Goal: Transaction & Acquisition: Download file/media

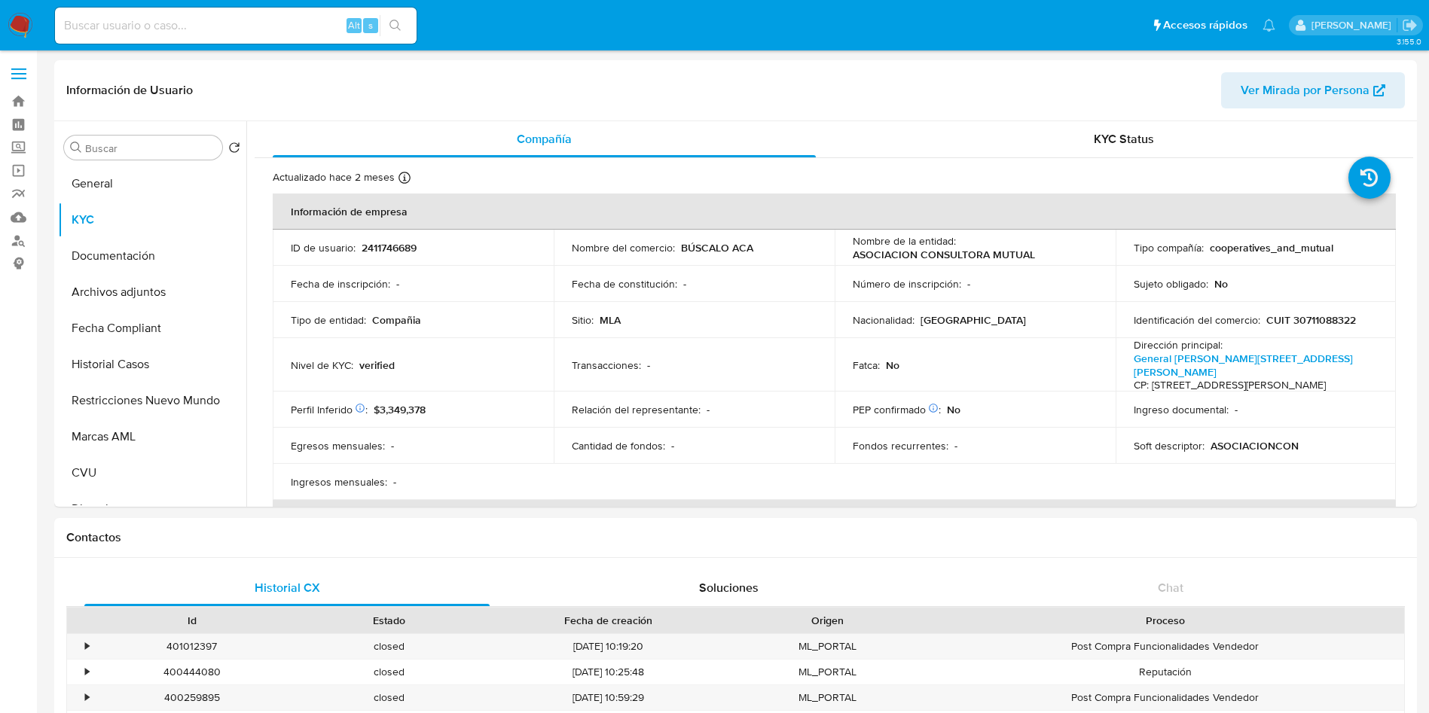
select select "10"
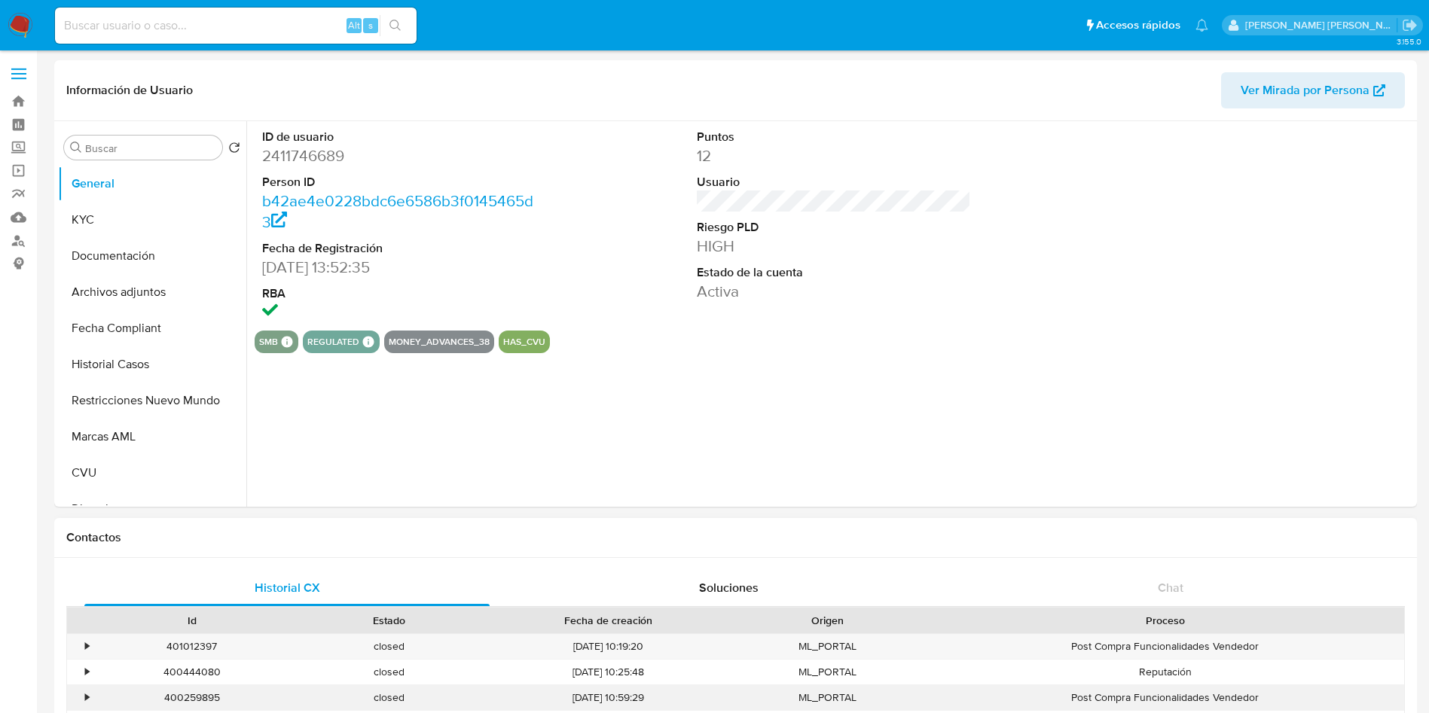
select select "10"
click at [22, 191] on link "Reportes" at bounding box center [89, 193] width 179 height 23
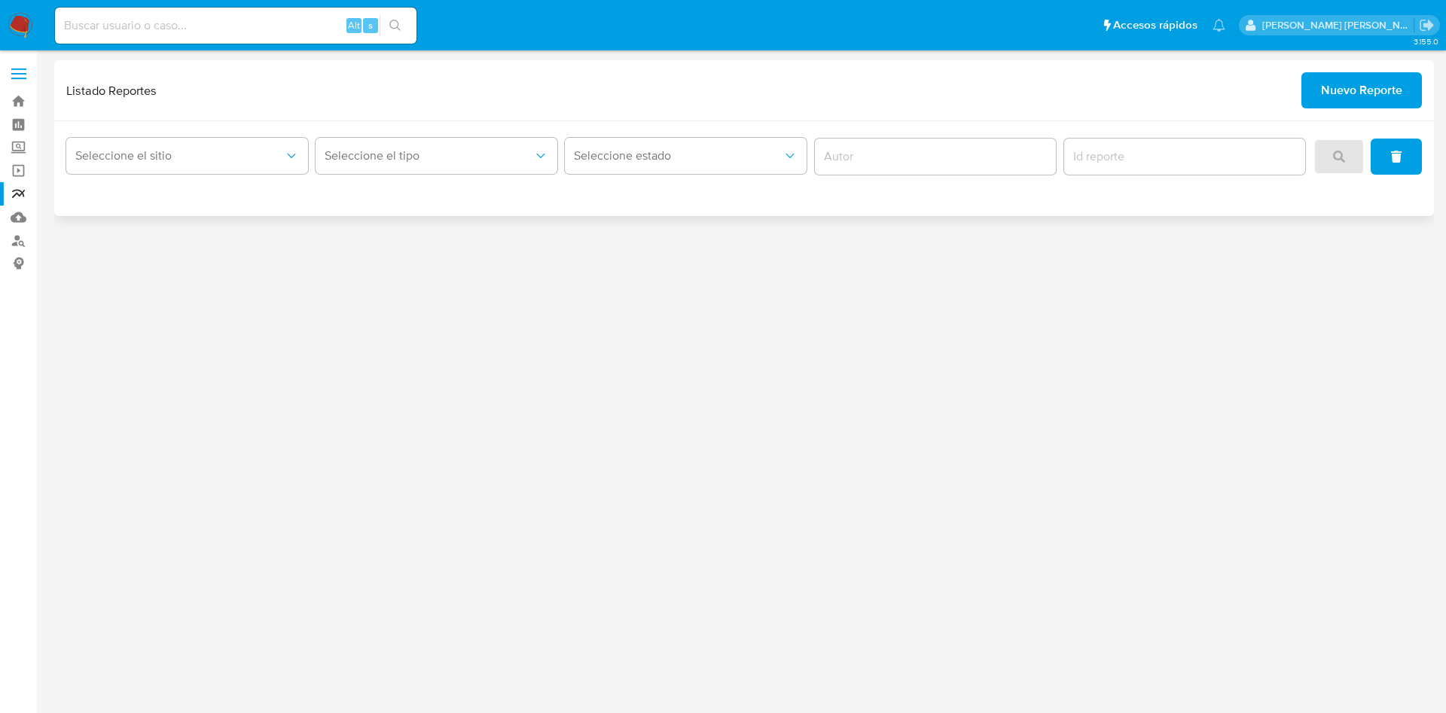
click at [1332, 83] on span "Nuevo Reporte" at bounding box center [1361, 90] width 81 height 33
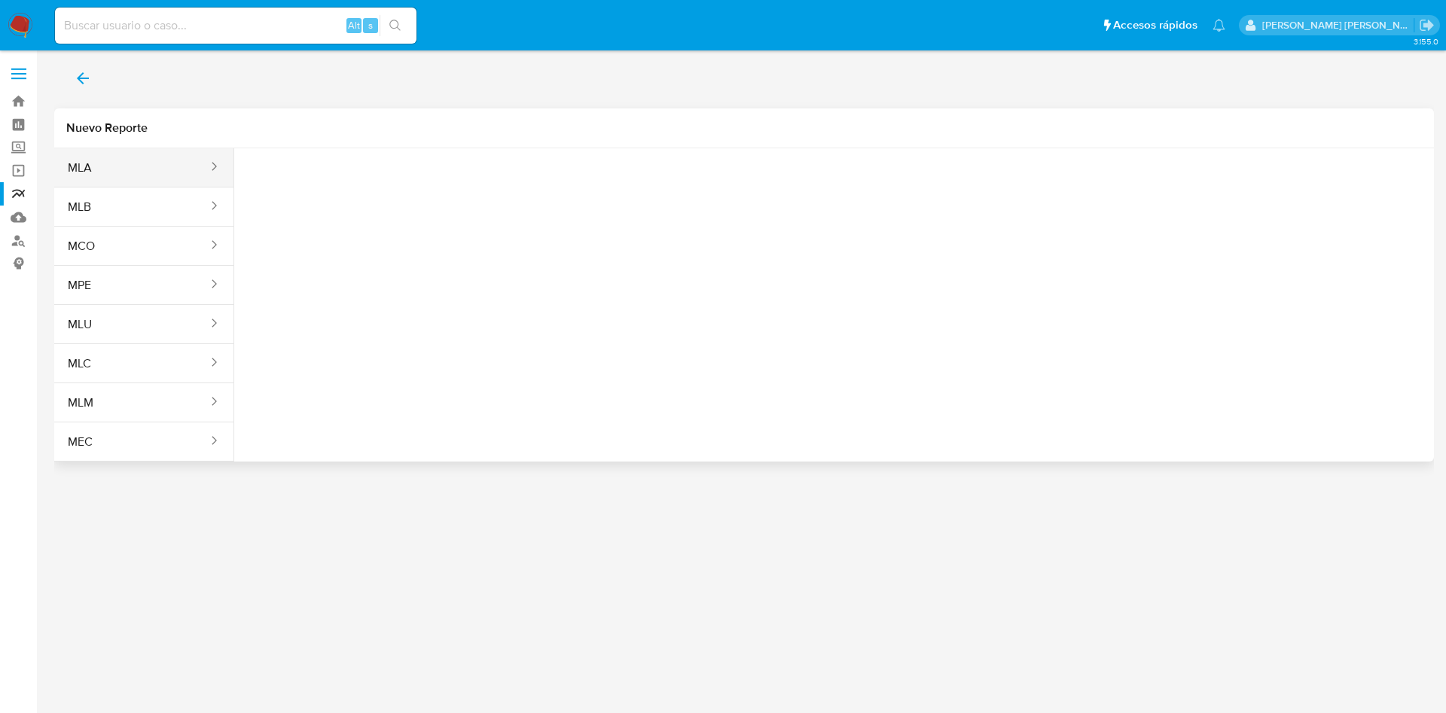
click at [139, 166] on button "MLA" at bounding box center [131, 168] width 155 height 36
click at [264, 183] on span "Seleccione una opcion" at bounding box center [321, 188] width 133 height 15
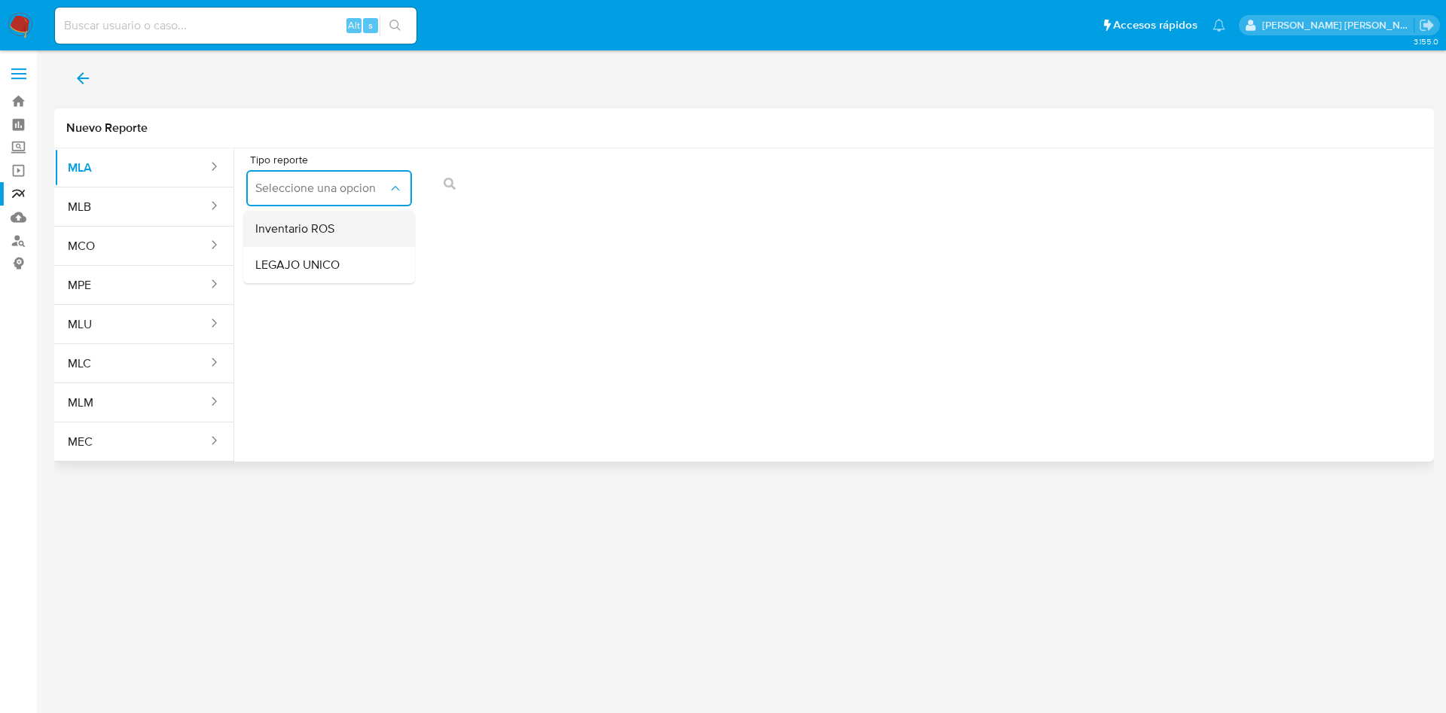
click at [289, 234] on span "Inventario ROS" at bounding box center [294, 228] width 79 height 15
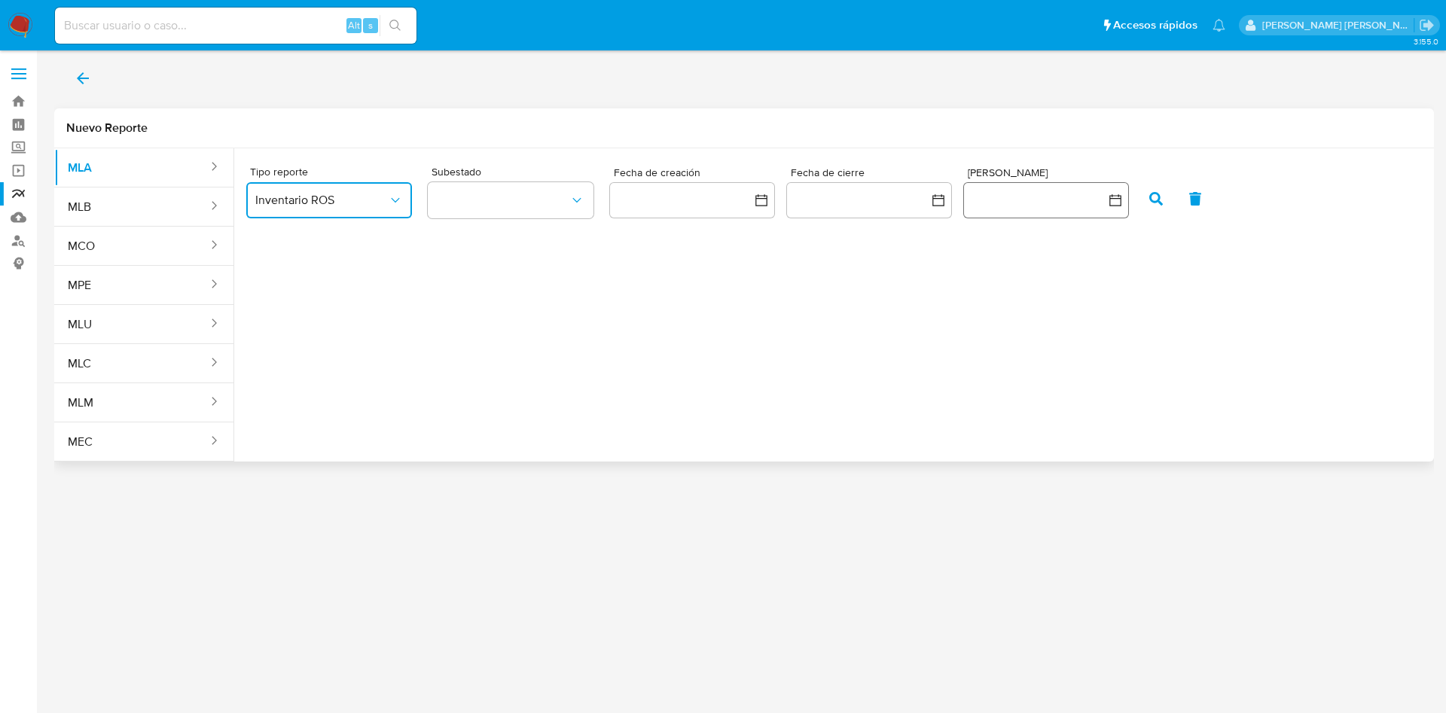
click at [1027, 188] on button "button" at bounding box center [1047, 200] width 166 height 36
click at [958, 258] on icon "Mes anterior" at bounding box center [953, 255] width 18 height 18
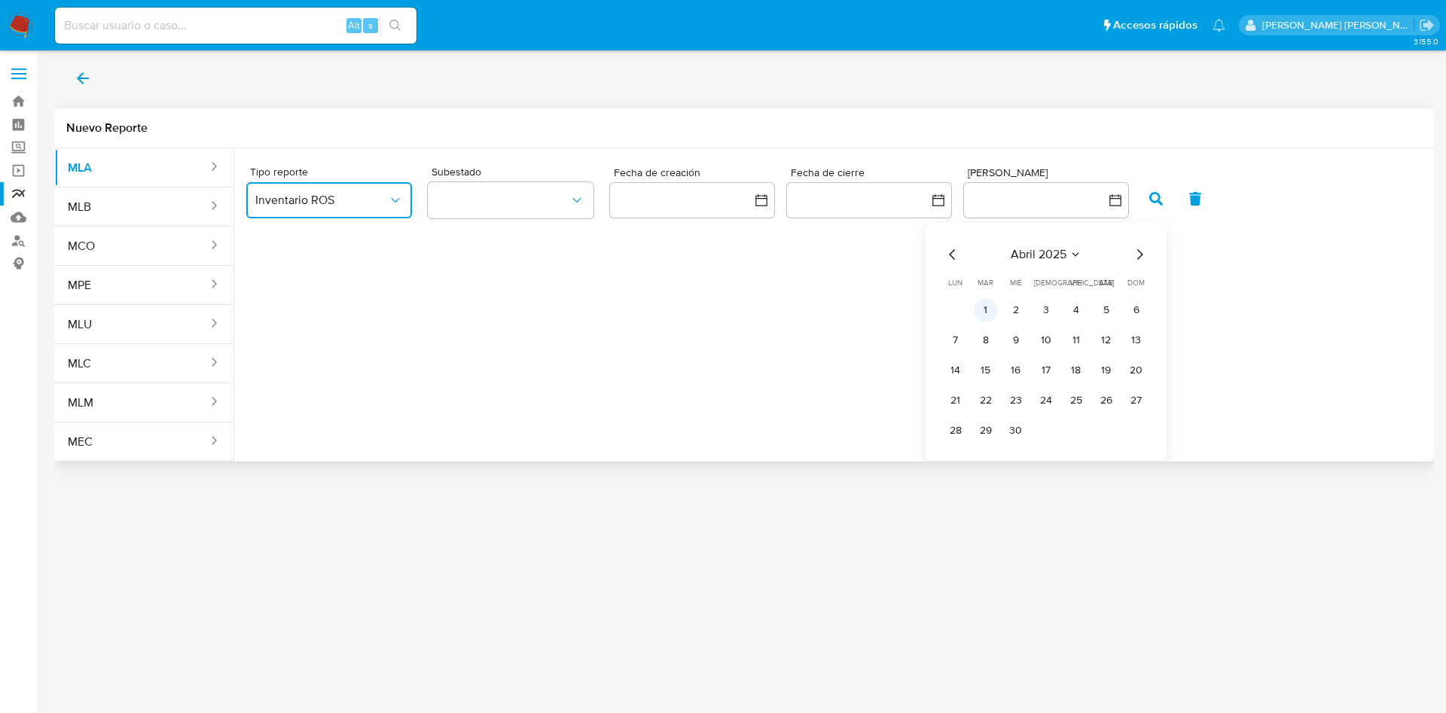
click at [985, 309] on button "1" at bounding box center [986, 310] width 24 height 24
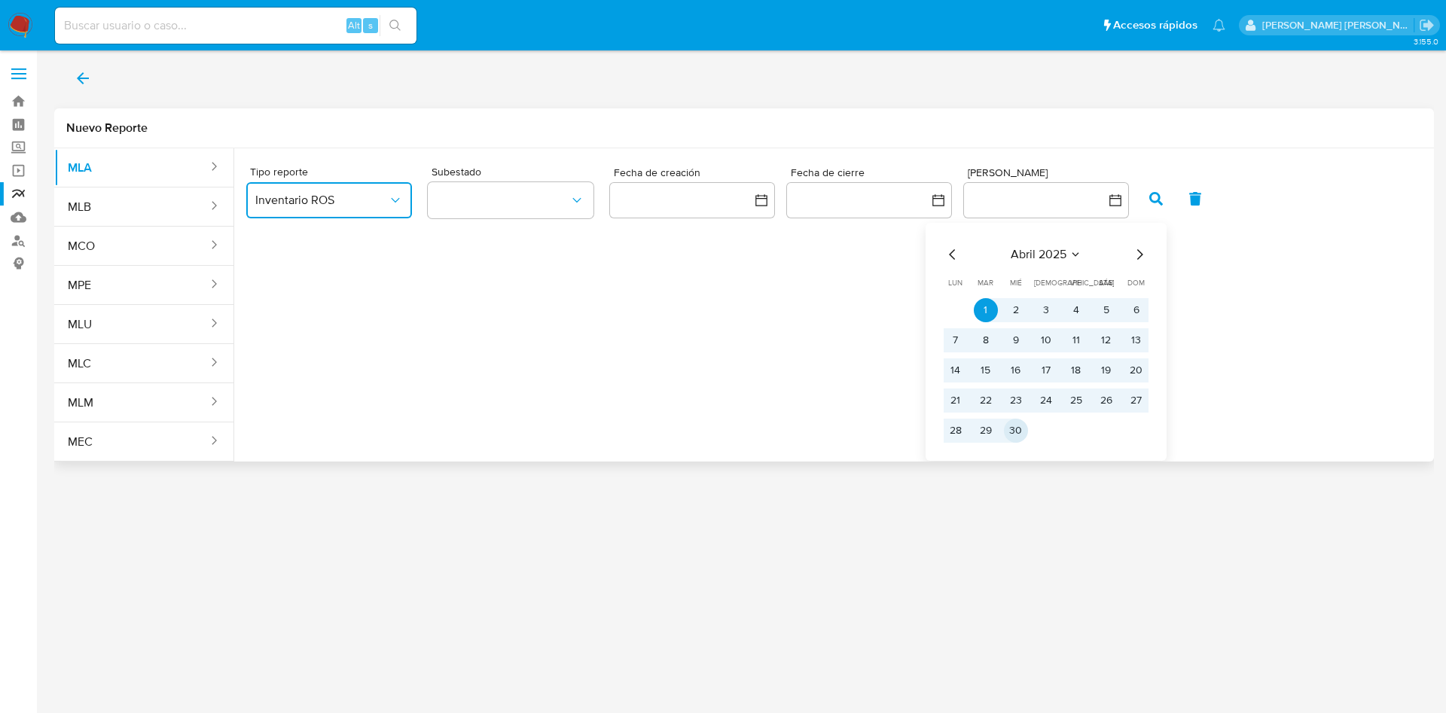
click at [1022, 434] on button "30" at bounding box center [1016, 431] width 24 height 24
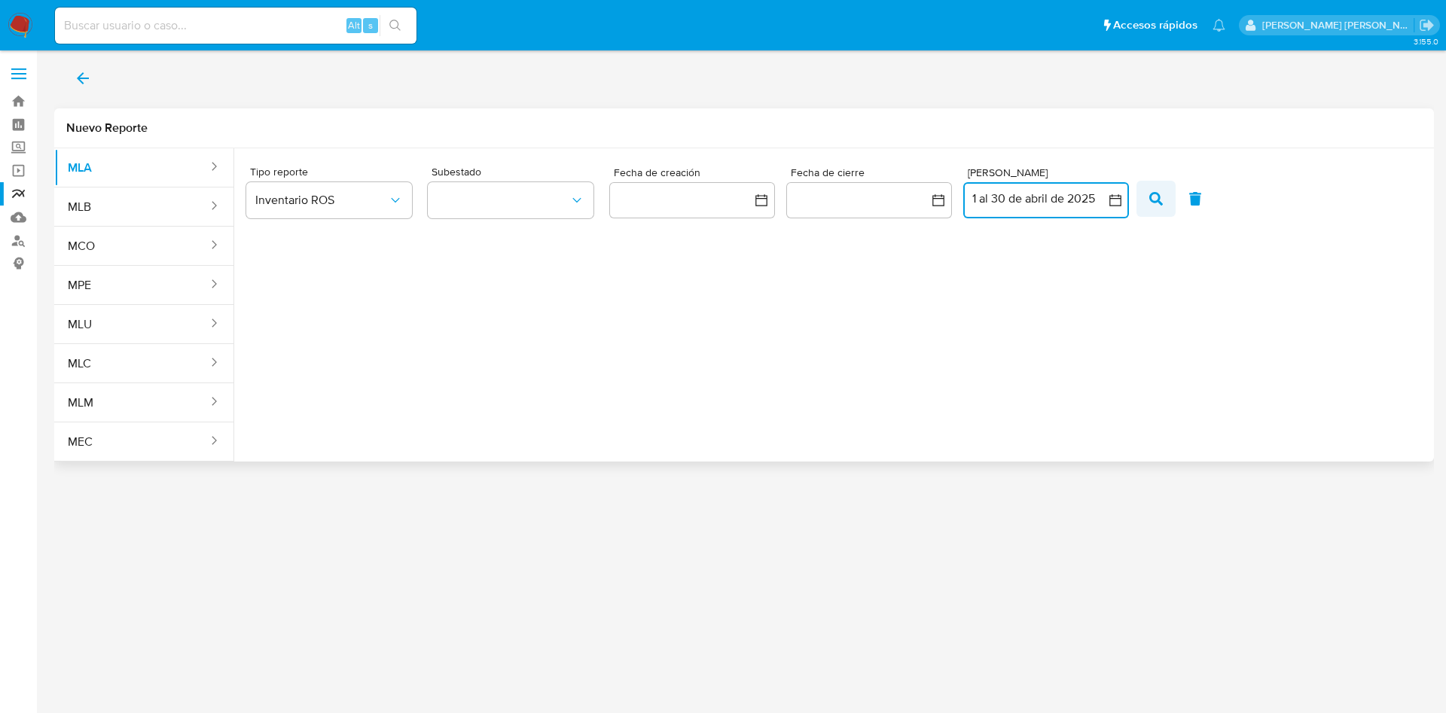
click at [1165, 195] on button "button" at bounding box center [1156, 199] width 39 height 36
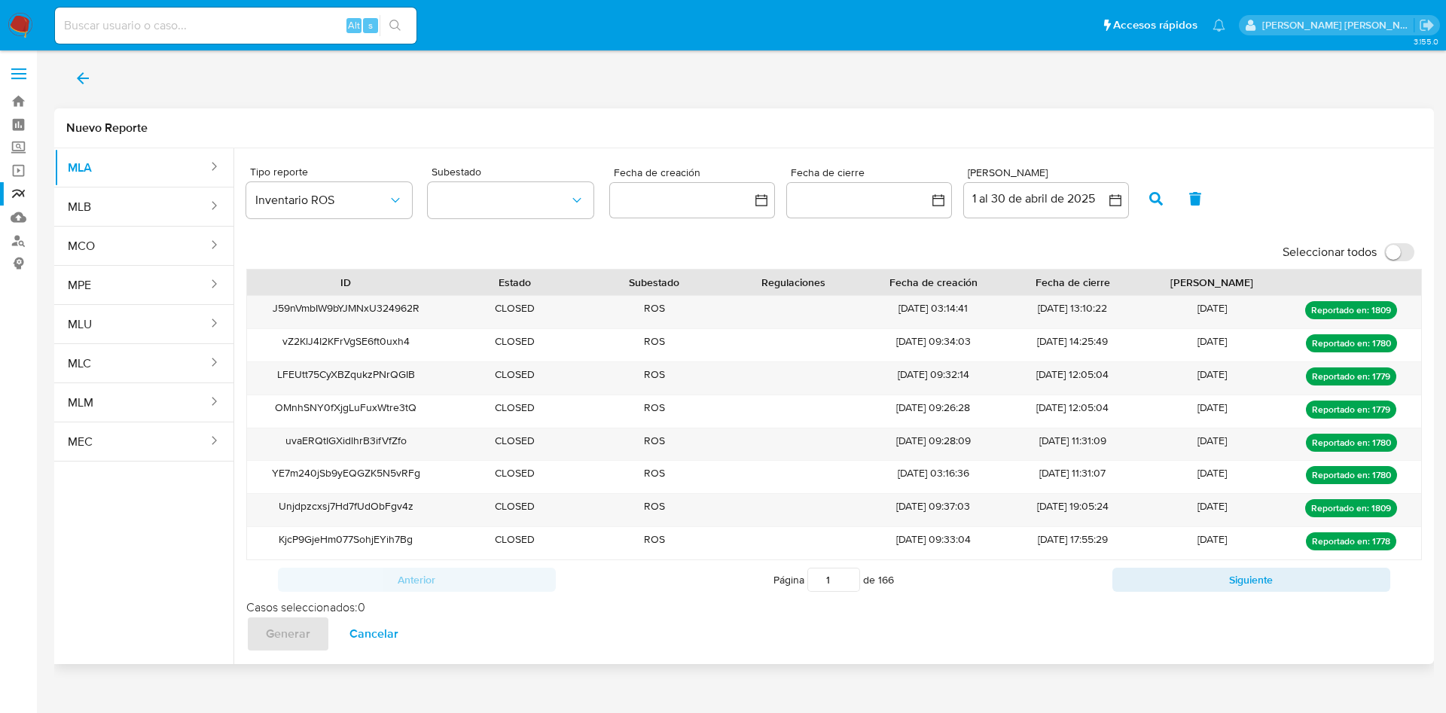
click at [1415, 256] on label "Seleccionar todos" at bounding box center [1348, 252] width 147 height 33
click at [1415, 256] on input "Seleccionar todos" at bounding box center [1400, 252] width 30 height 18
checkbox input "true"
click at [1063, 209] on button "1 al 30 de abril de 2025" at bounding box center [1047, 200] width 166 height 36
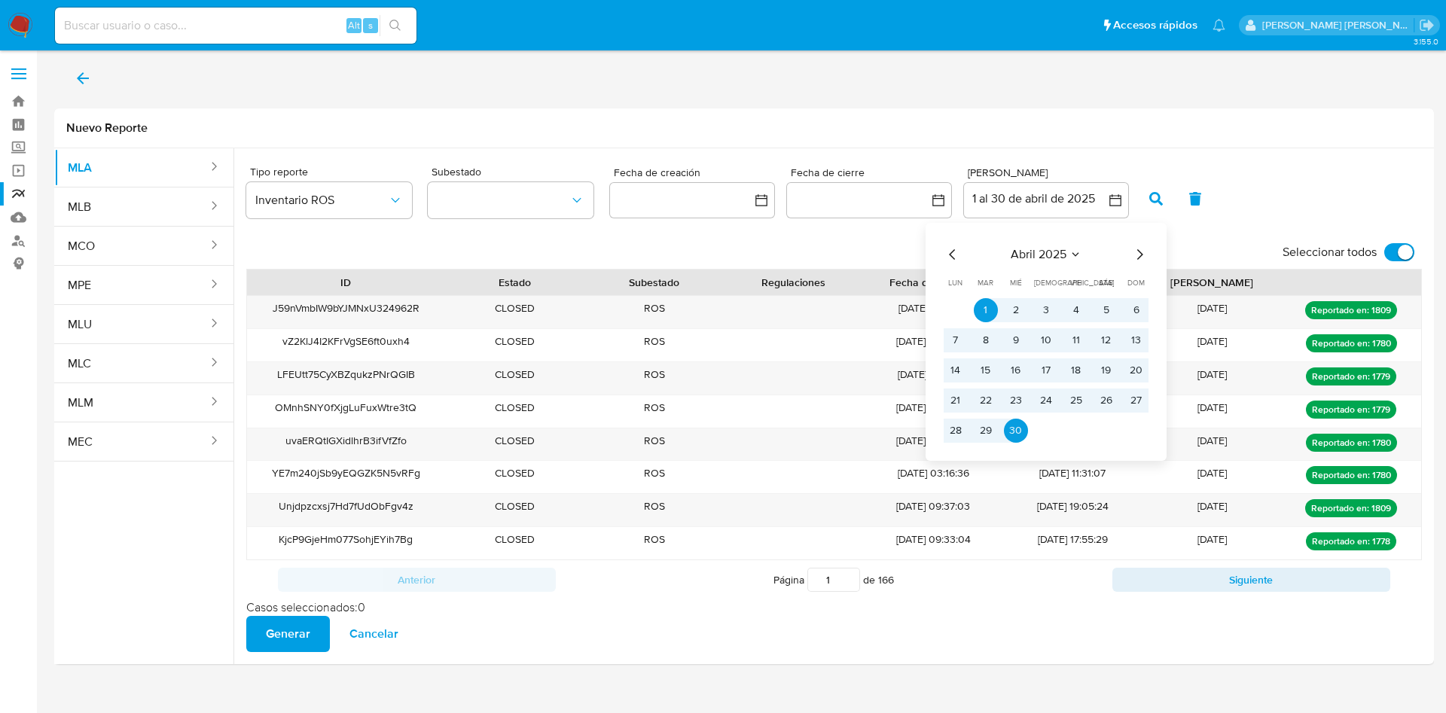
click at [1140, 264] on div "abril 2025 abril 2025 lun lunes mar martes mié miércoles jue jueves vie viernes…" at bounding box center [1046, 344] width 205 height 197
click at [1134, 250] on icon "Mes siguiente" at bounding box center [1140, 255] width 18 height 18
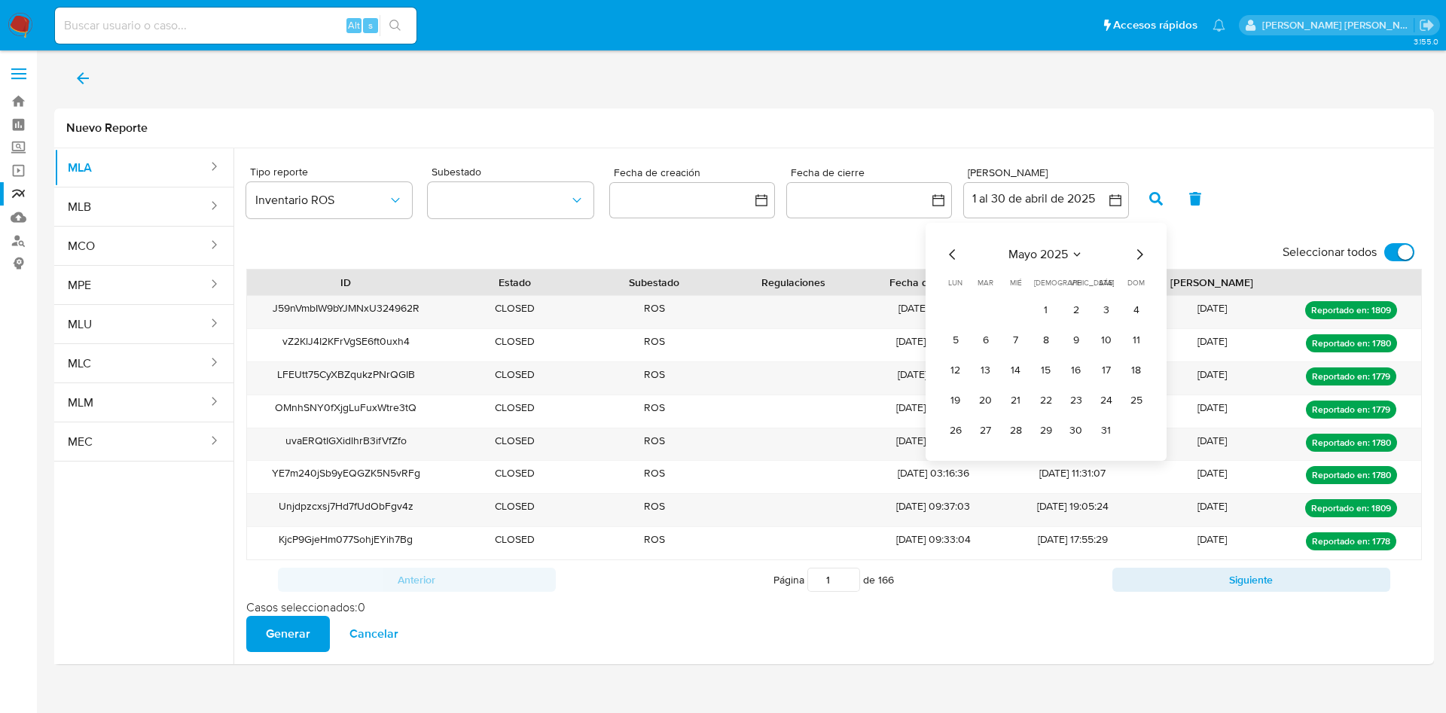
drag, startPoint x: 1040, startPoint y: 306, endPoint x: 1092, endPoint y: 371, distance: 83.5
click at [1092, 371] on tbody "1 2 3 4 5 6 7 8 9 10 11 12 13 14 15 16 17 18 19 20 21 22 23 24 25 26 27 28 29 3…" at bounding box center [1046, 370] width 205 height 145
click at [1052, 305] on button "1" at bounding box center [1046, 310] width 24 height 24
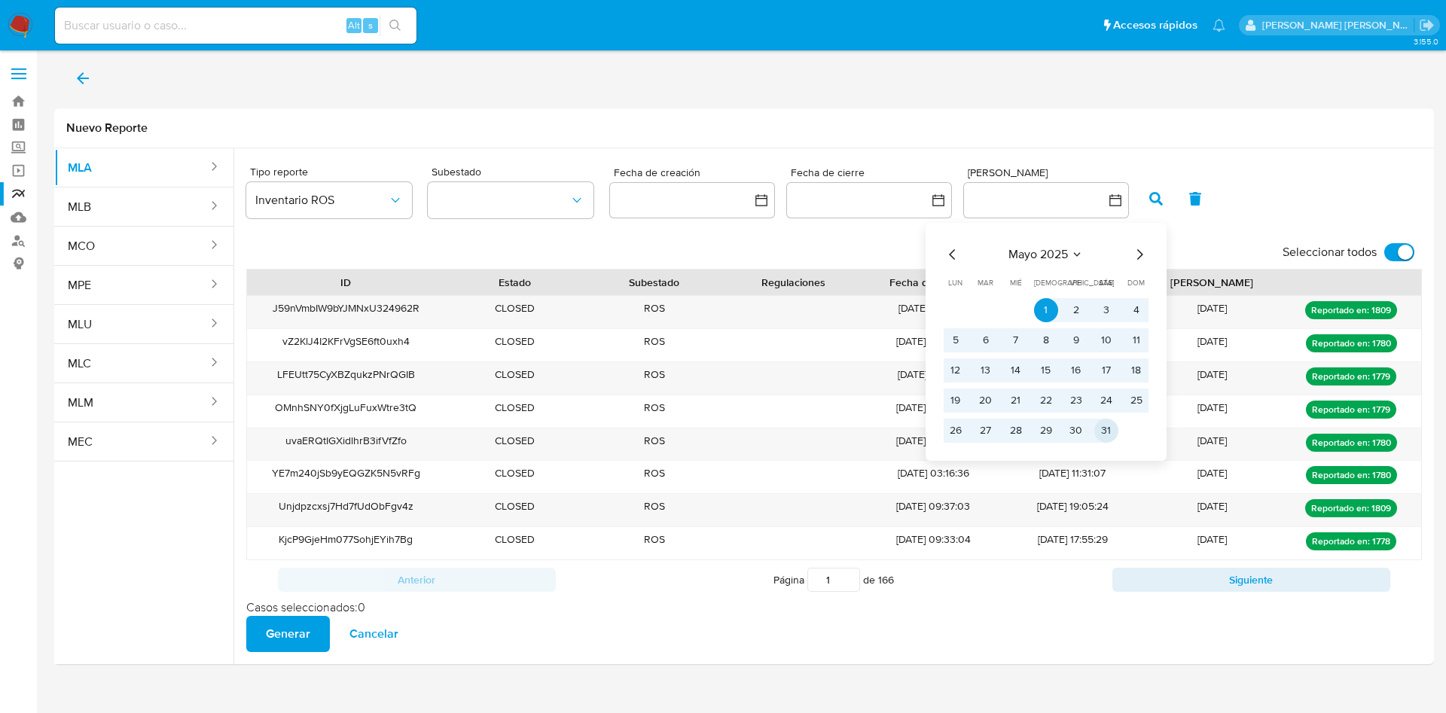
click at [1116, 432] on button "31" at bounding box center [1107, 431] width 24 height 24
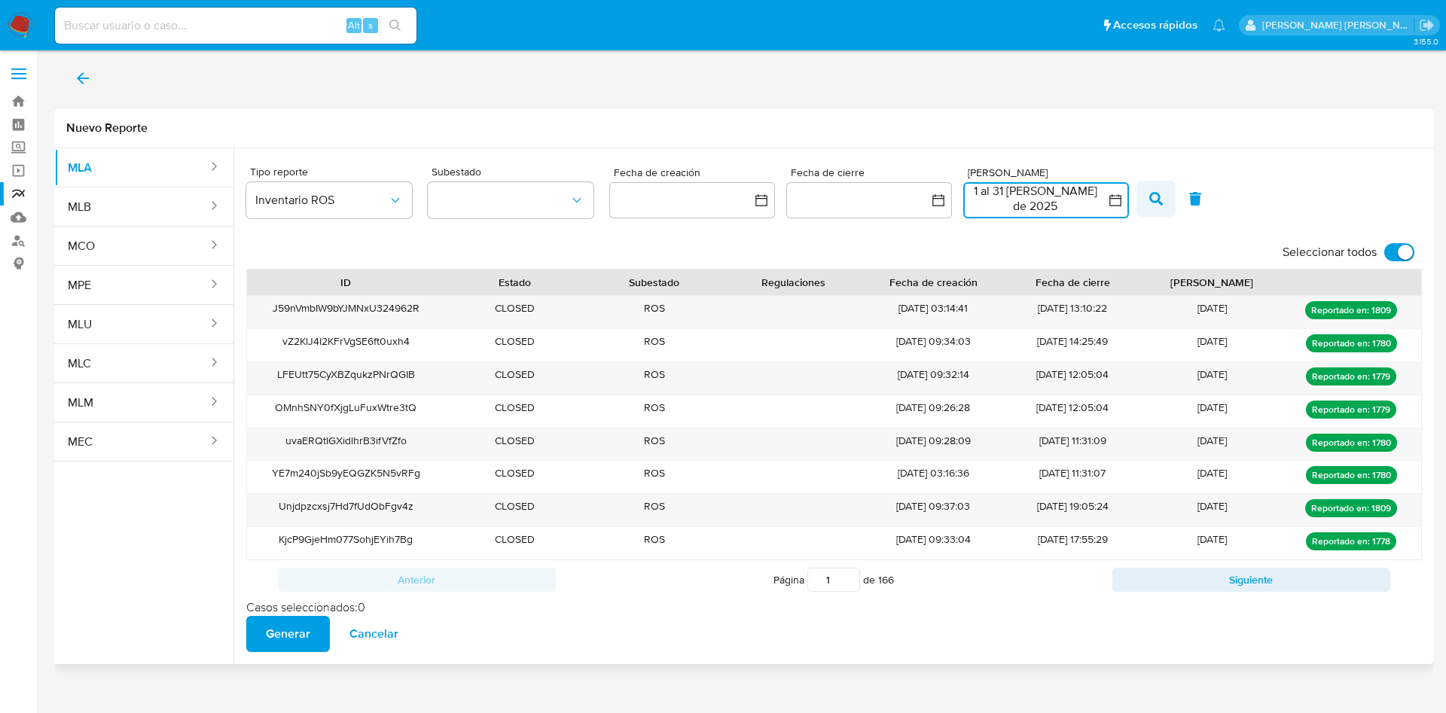
click at [1153, 199] on icon "button" at bounding box center [1157, 199] width 14 height 14
click at [1399, 244] on input "Seleccionar todos" at bounding box center [1400, 252] width 30 height 18
click at [1413, 251] on input "Seleccionar todos" at bounding box center [1400, 252] width 30 height 18
click at [1387, 246] on input "Seleccionar todos" at bounding box center [1400, 252] width 30 height 18
checkbox input "false"
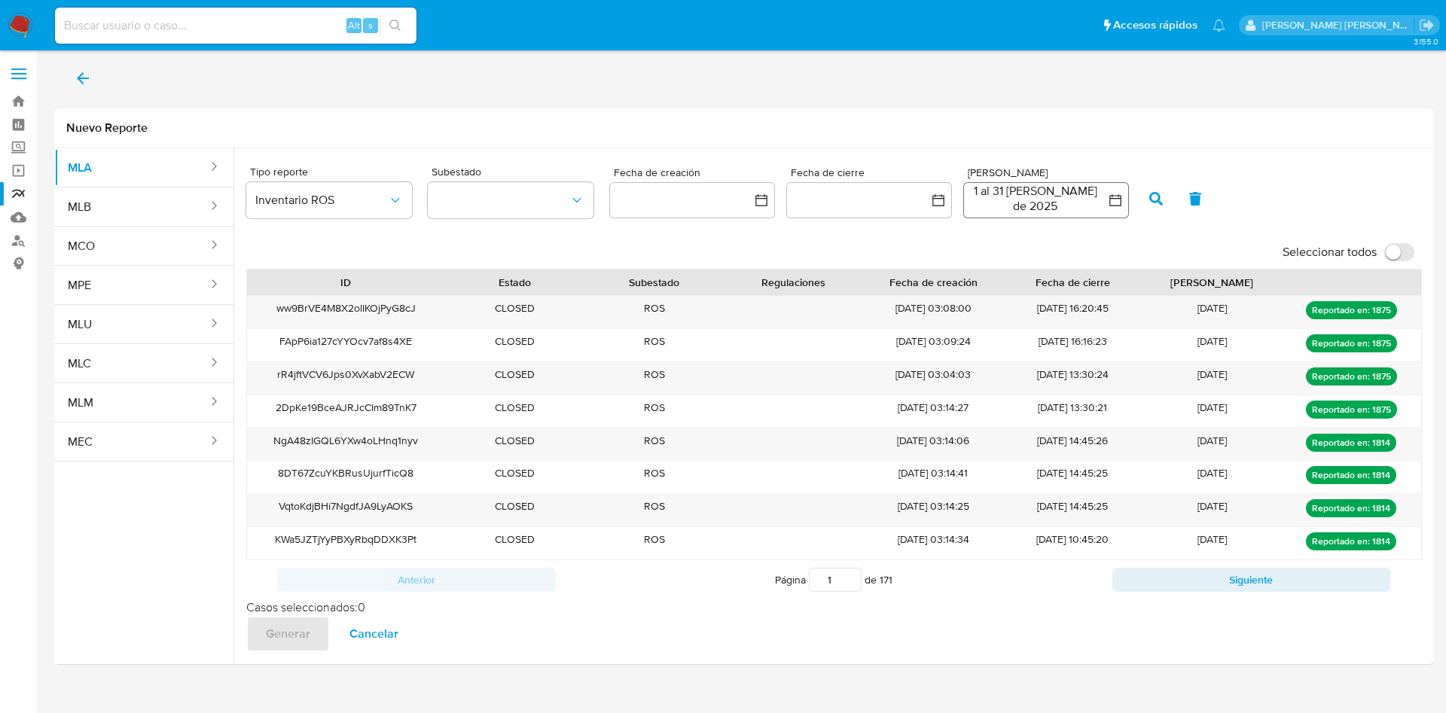
click at [1065, 194] on button "1 al 31 de mayo de 2025" at bounding box center [1047, 200] width 166 height 36
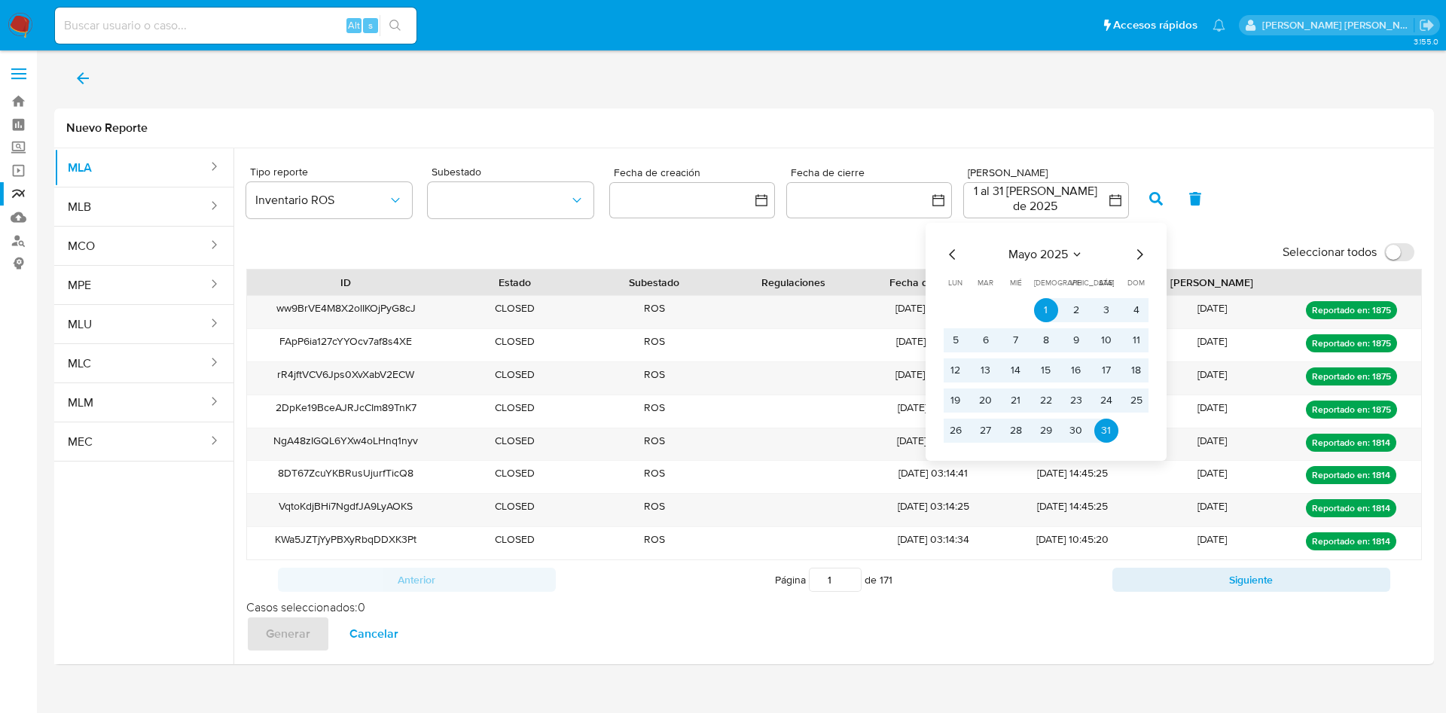
click at [1135, 252] on icon "Mes siguiente" at bounding box center [1140, 255] width 18 height 18
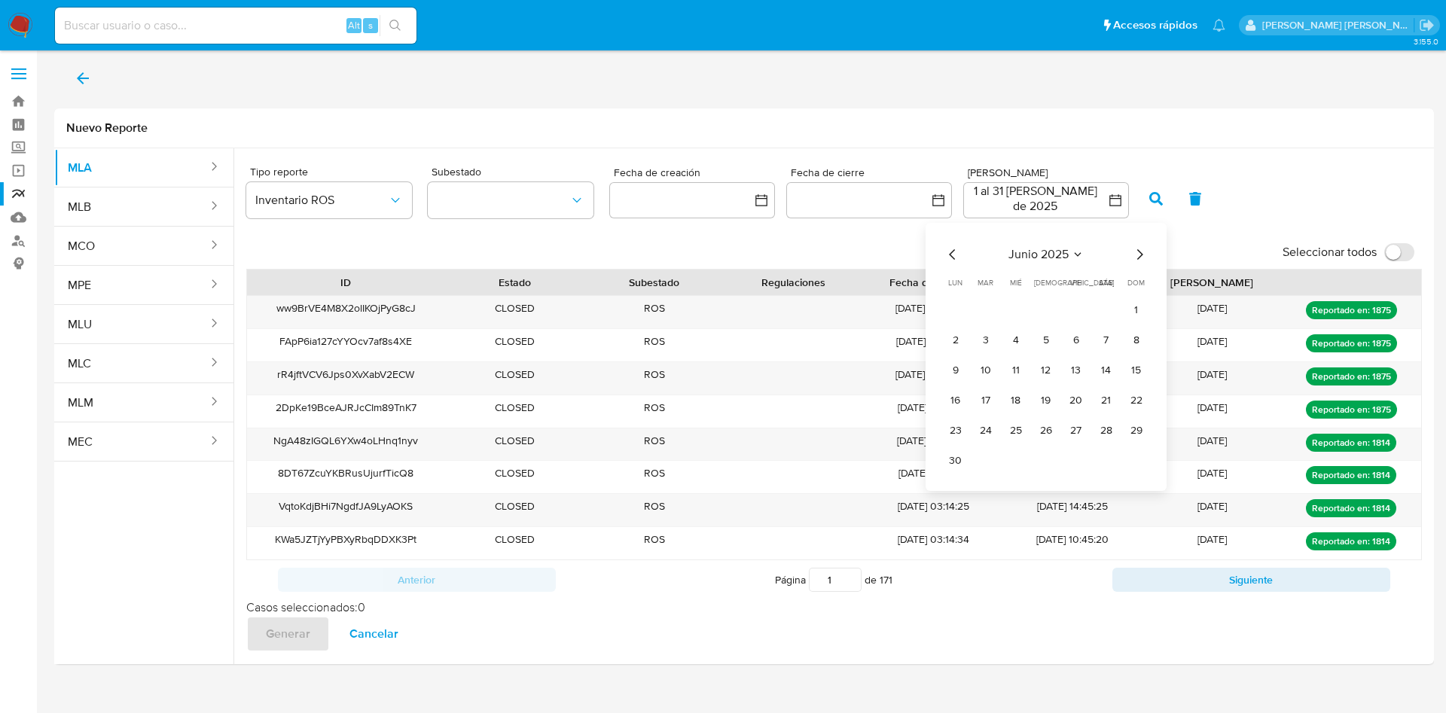
drag, startPoint x: 1141, startPoint y: 311, endPoint x: 1045, endPoint y: 354, distance: 104.9
click at [1140, 312] on button "1" at bounding box center [1137, 310] width 24 height 24
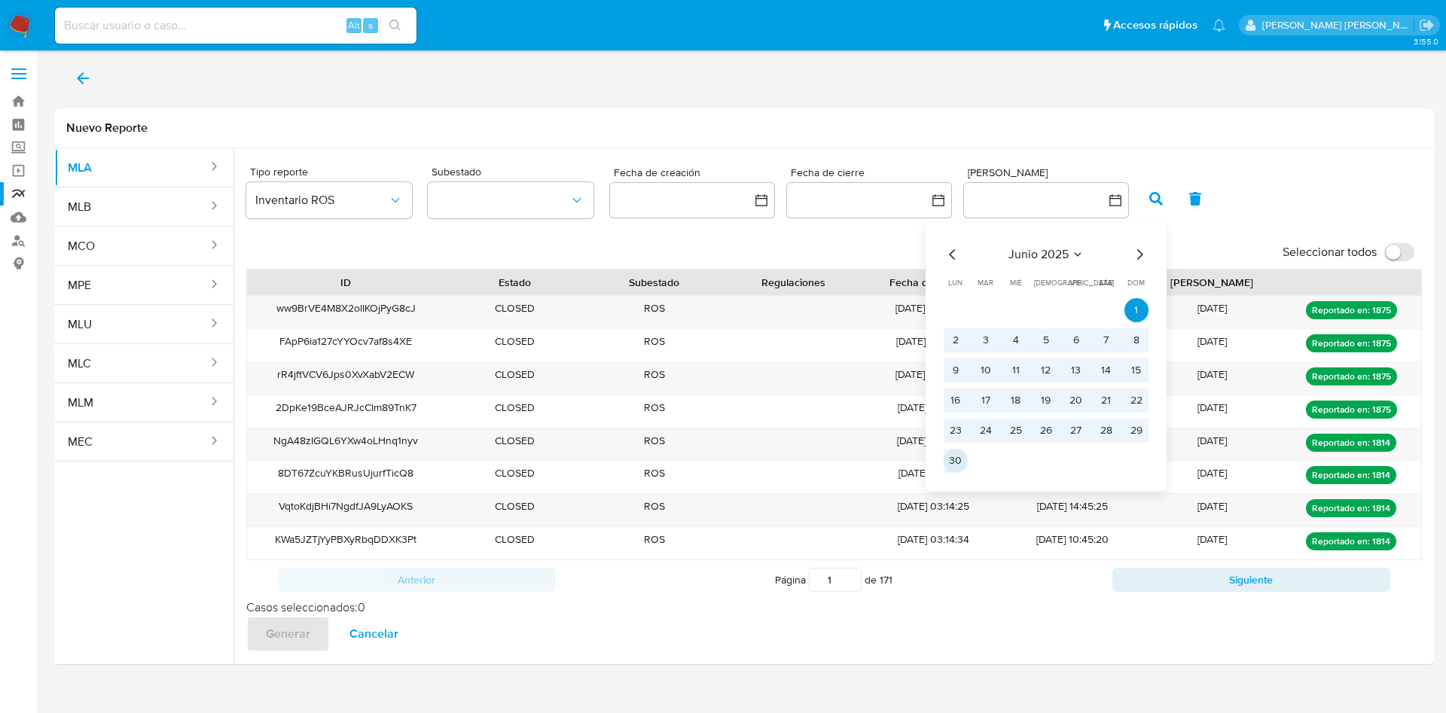
click at [961, 459] on button "30" at bounding box center [956, 461] width 24 height 24
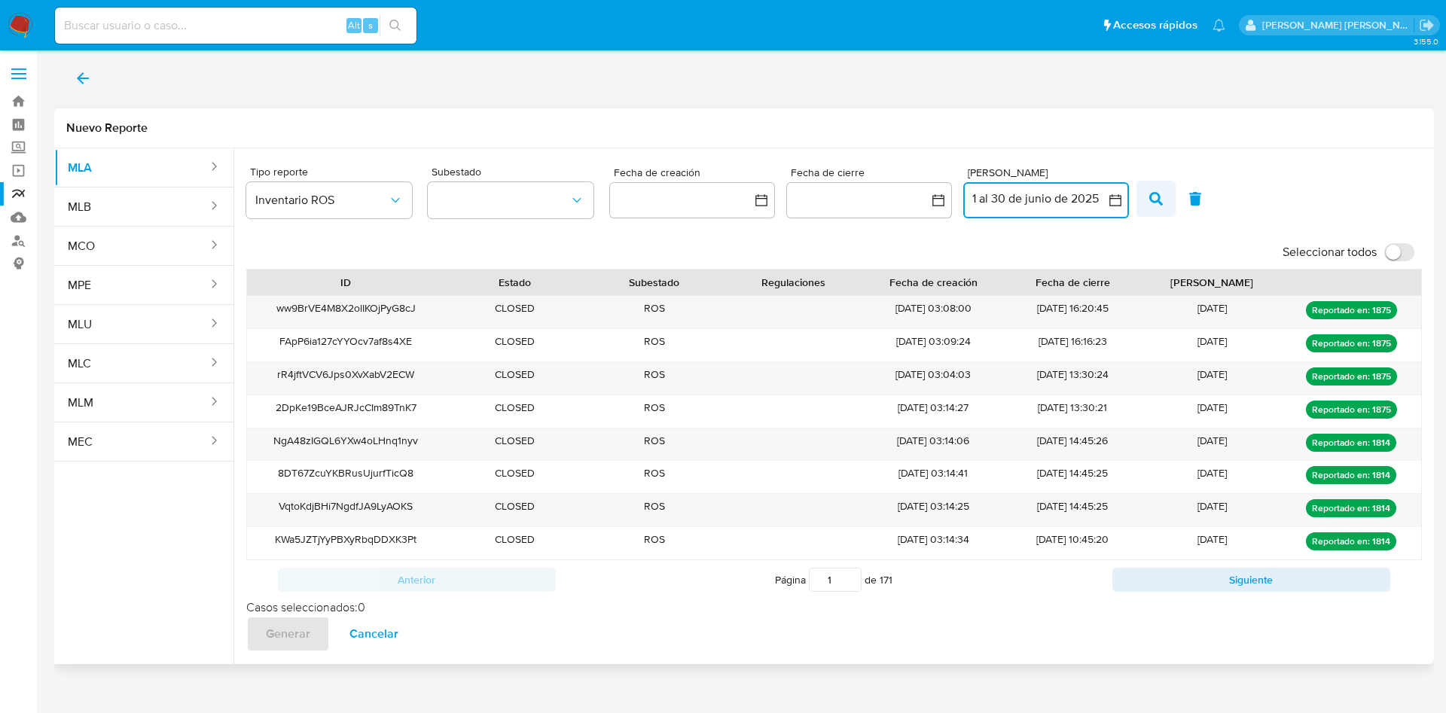
click at [1150, 202] on icon "button" at bounding box center [1157, 199] width 14 height 14
click at [1410, 260] on input "Seleccionar todos" at bounding box center [1400, 252] width 30 height 18
click at [1394, 256] on input "Seleccionar todos" at bounding box center [1400, 252] width 30 height 18
checkbox input "false"
click at [1061, 205] on button "1 al 30 de junio de 2025" at bounding box center [1047, 200] width 166 height 36
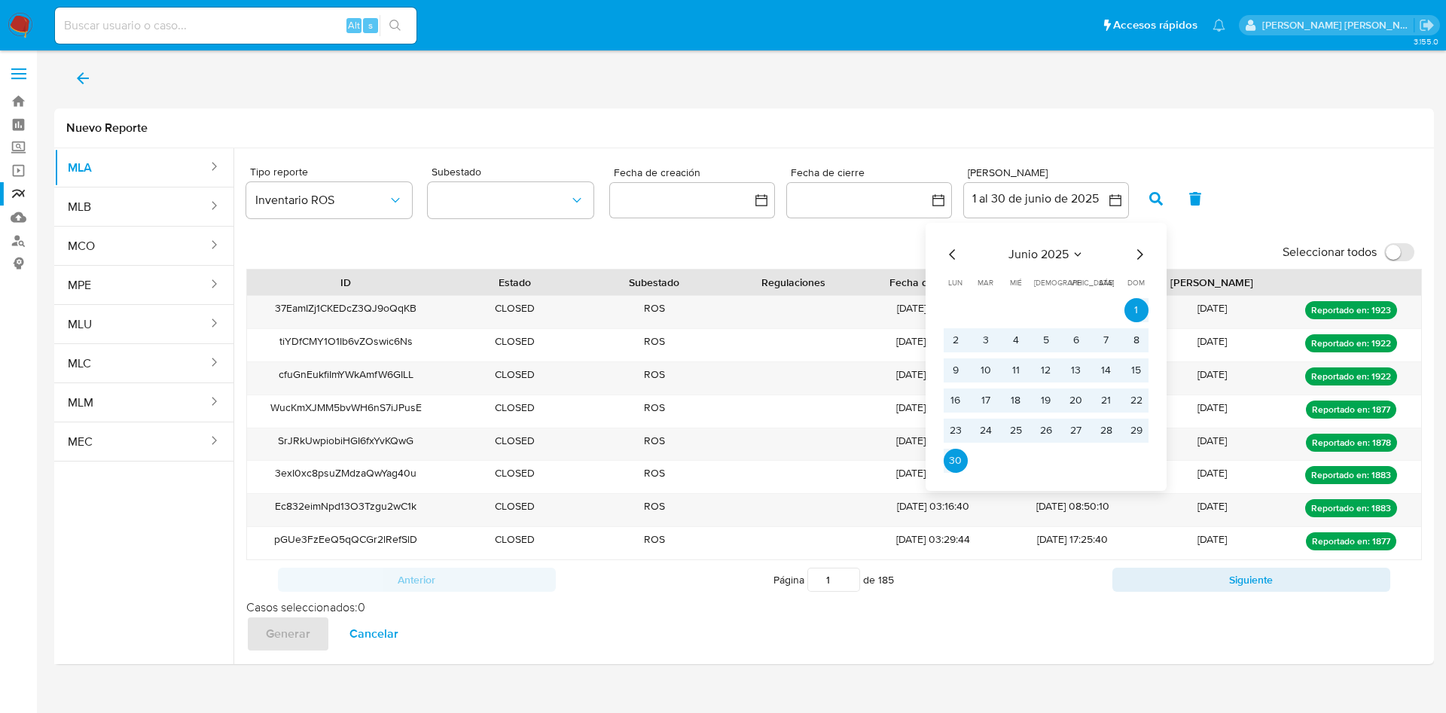
click at [1150, 255] on div "junio 2025 junio 2025 lun lunes mar martes mié miércoles jue jueves vie viernes…" at bounding box center [1046, 357] width 241 height 268
click at [1139, 254] on icon "Mes siguiente" at bounding box center [1140, 255] width 18 height 18
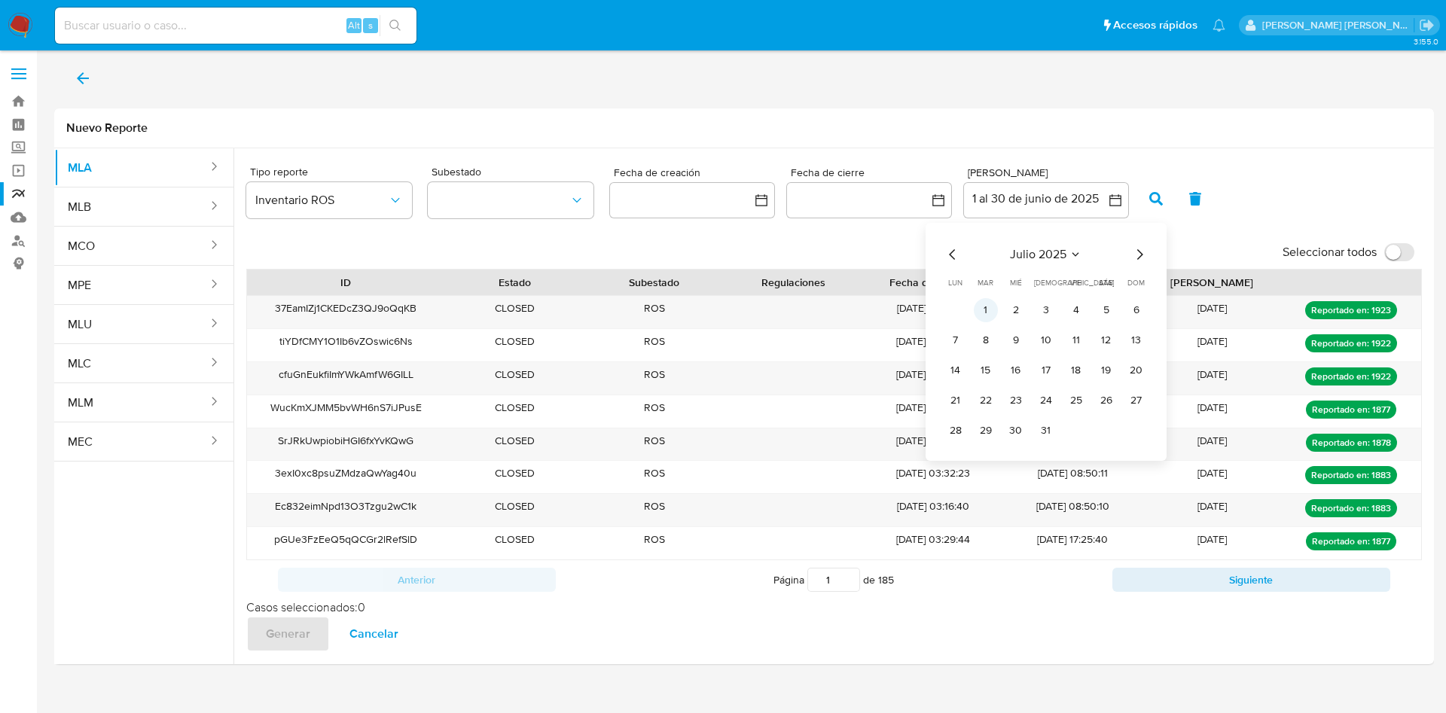
click at [988, 305] on button "1" at bounding box center [986, 310] width 24 height 24
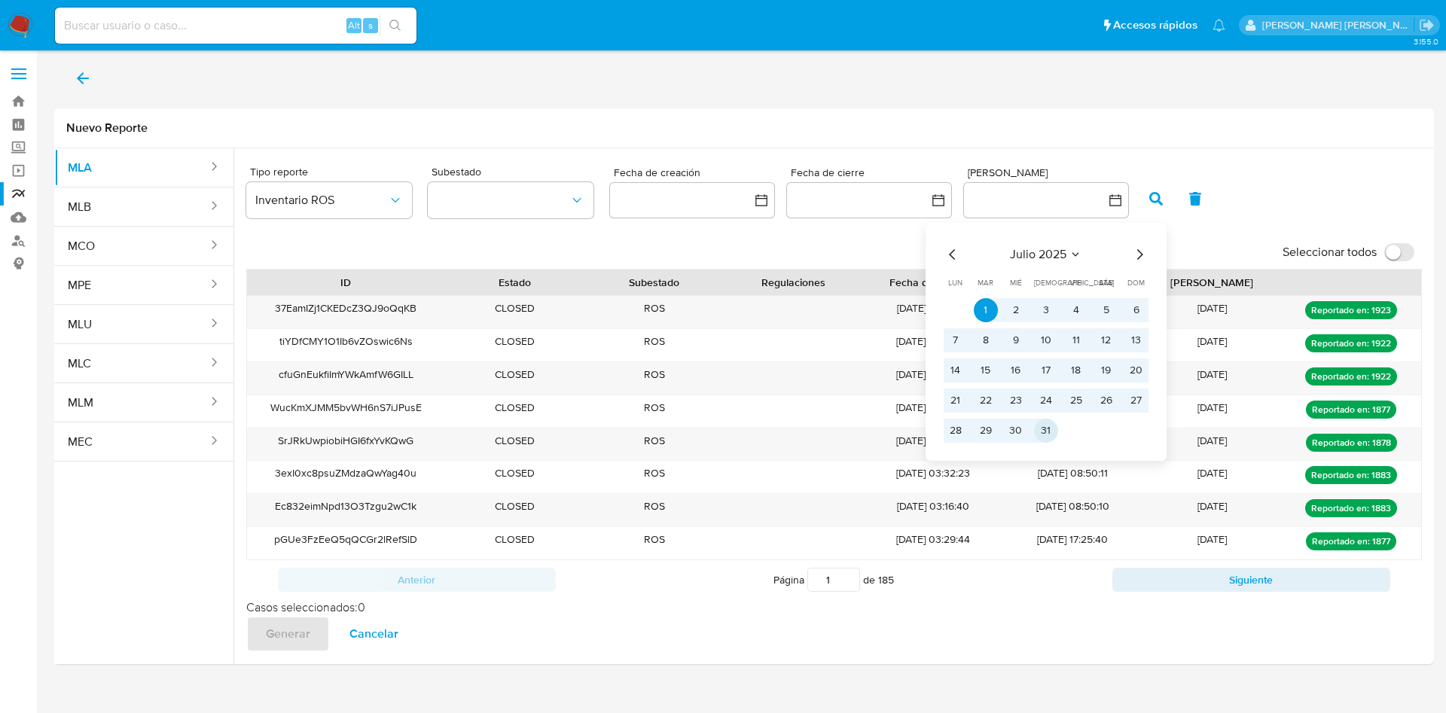
click at [1043, 438] on button "31" at bounding box center [1046, 431] width 24 height 24
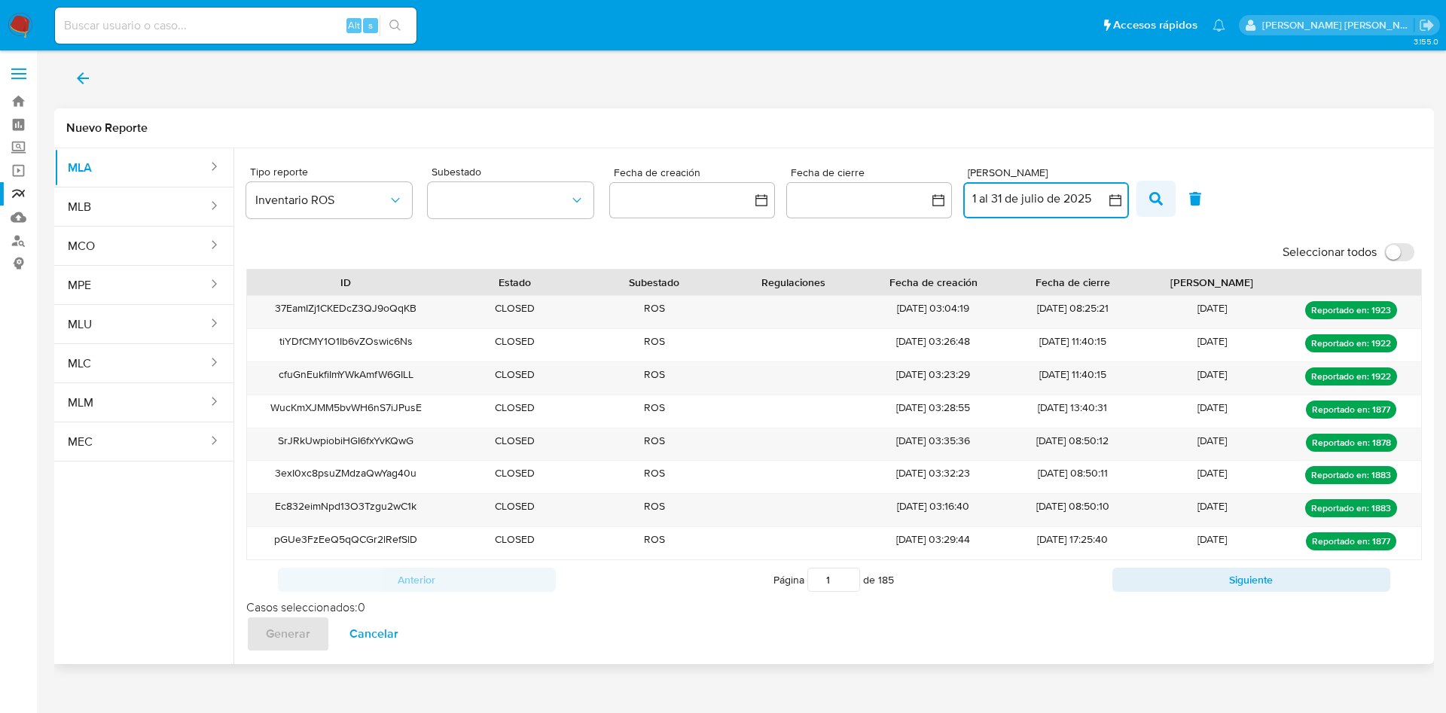
click at [1154, 199] on icon "button" at bounding box center [1157, 199] width 14 height 14
click at [1395, 254] on input "Seleccionar todos" at bounding box center [1400, 252] width 30 height 18
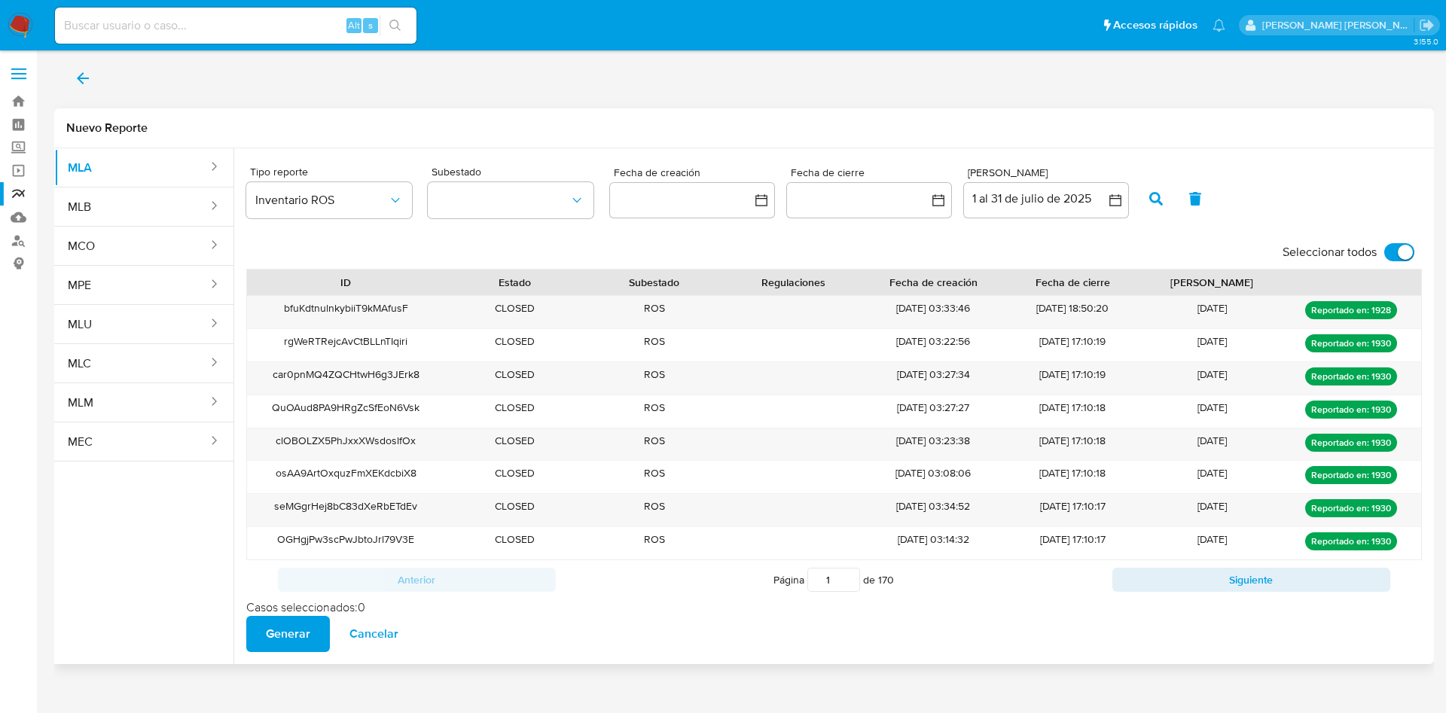
click at [1391, 253] on input "Seleccionar todos" at bounding box center [1400, 252] width 30 height 18
checkbox input "false"
click at [1046, 203] on button "1 al 31 de julio de 2025" at bounding box center [1047, 200] width 166 height 36
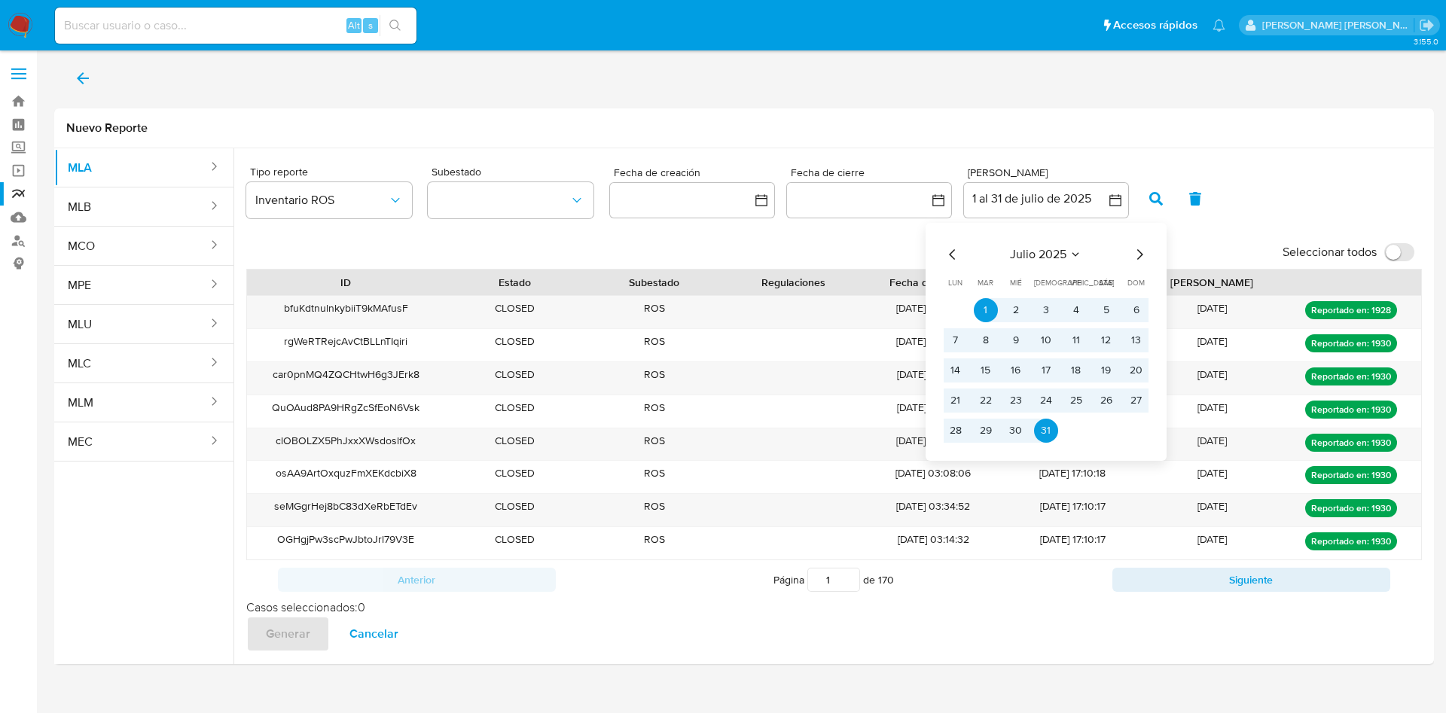
click at [1136, 254] on icon "Mes siguiente" at bounding box center [1140, 255] width 18 height 18
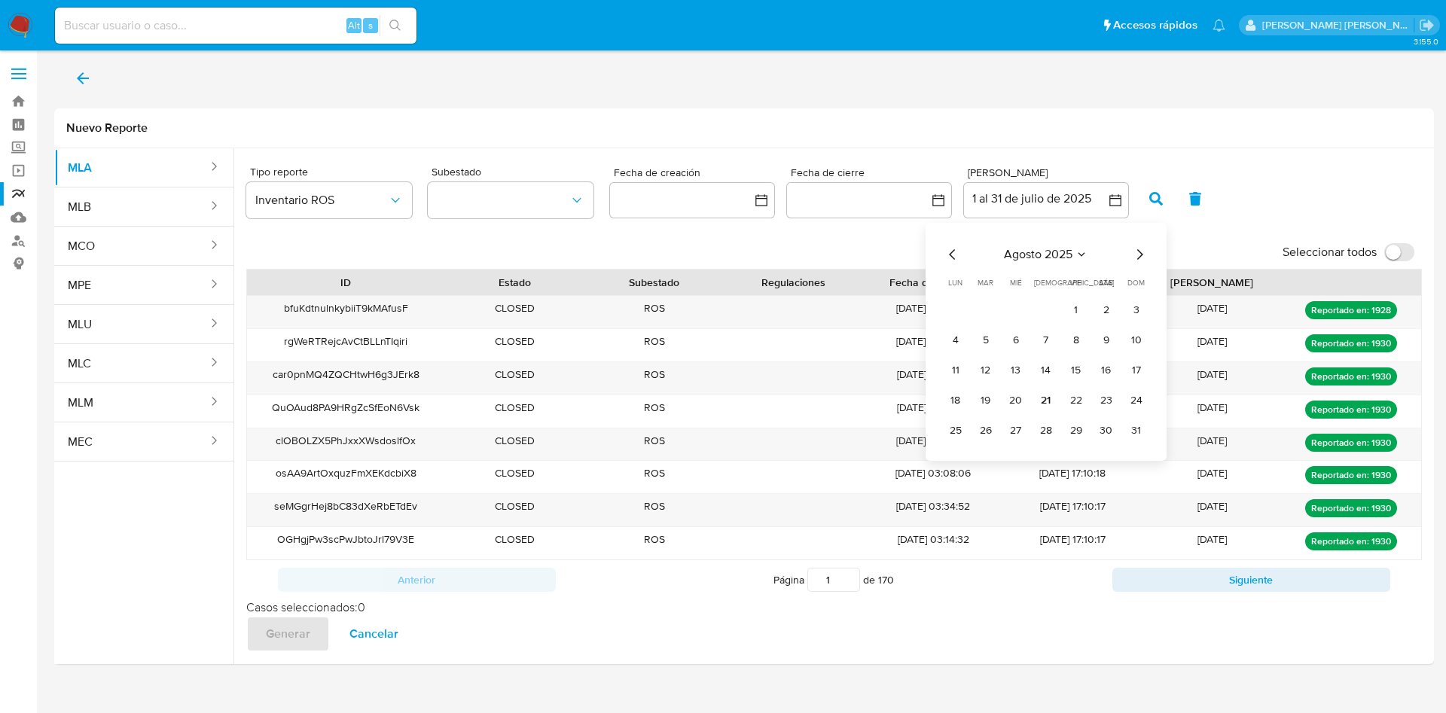
click at [1092, 304] on tr "1 2 3" at bounding box center [1046, 310] width 205 height 24
click at [1071, 307] on button "1" at bounding box center [1077, 310] width 24 height 24
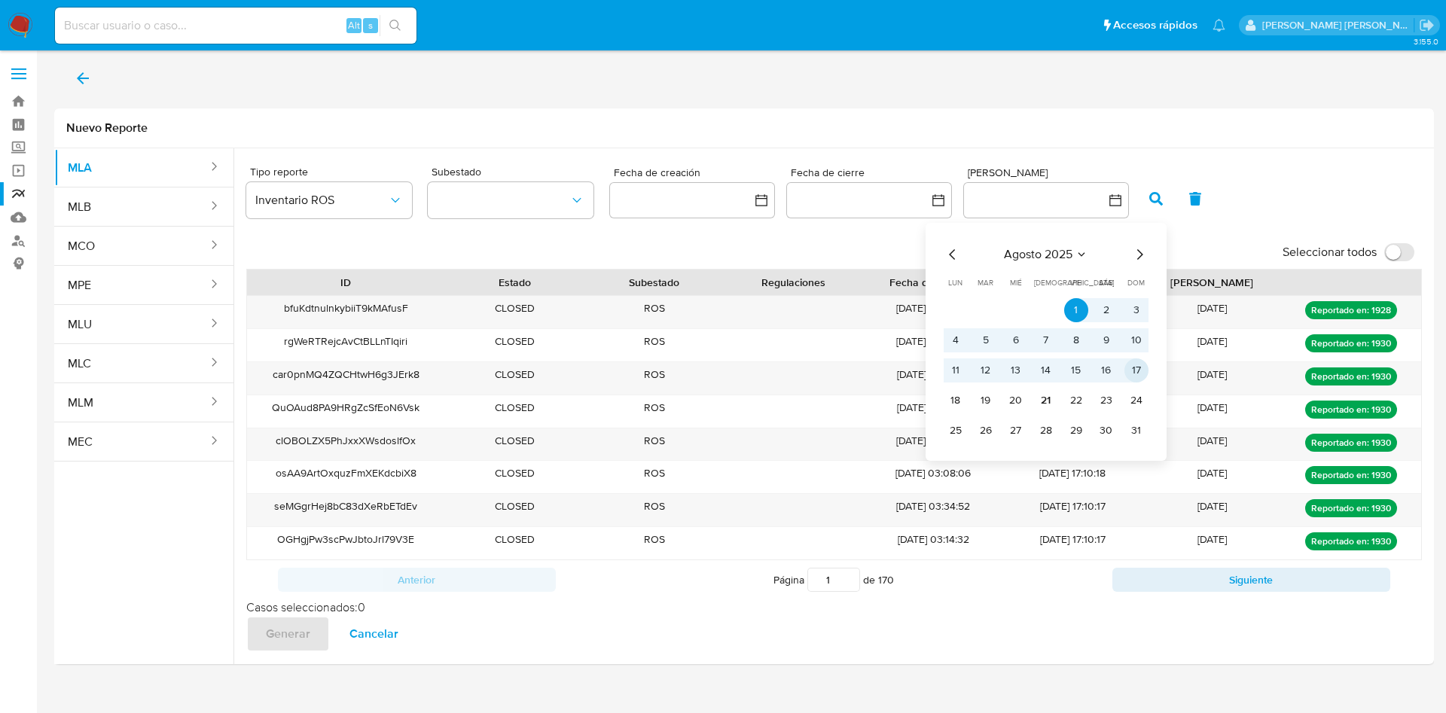
click at [1135, 364] on button "17" at bounding box center [1137, 371] width 24 height 24
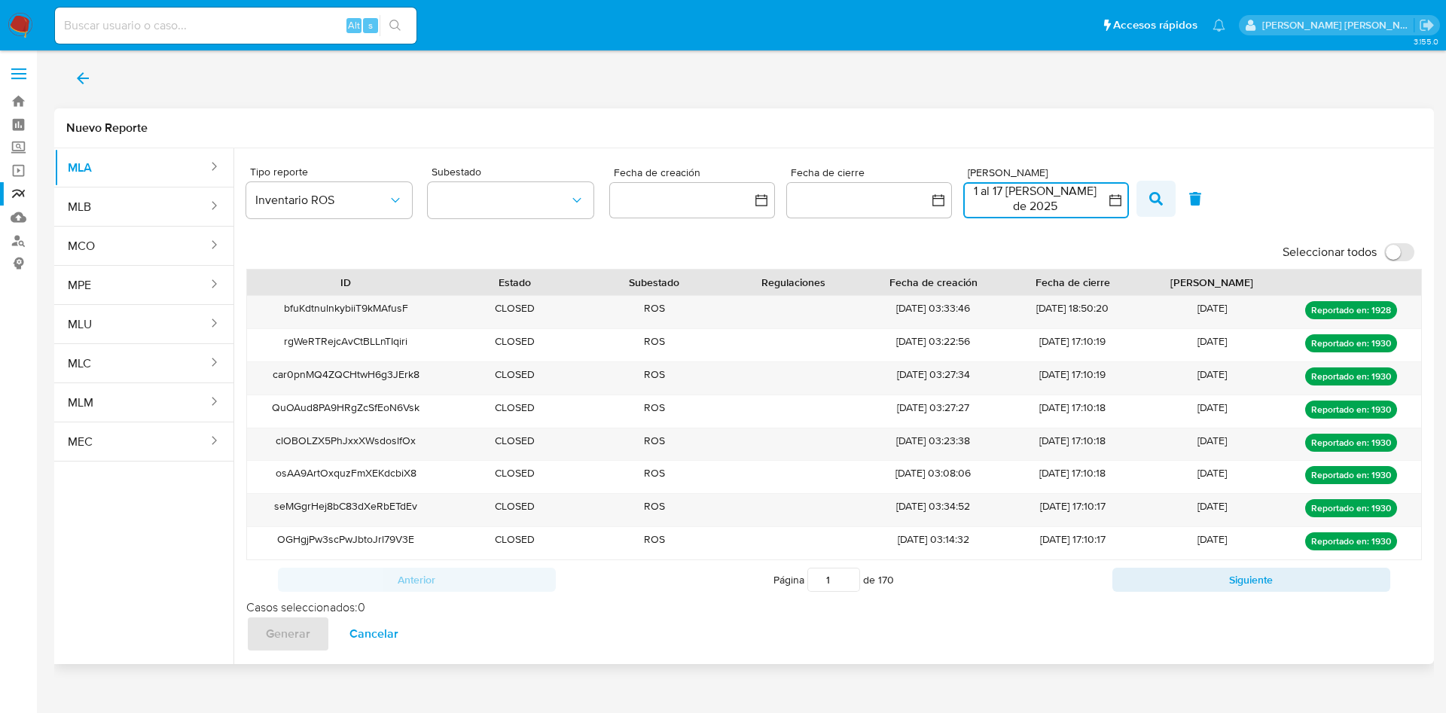
click at [1154, 198] on icon "button" at bounding box center [1157, 199] width 14 height 14
click at [1410, 249] on input "Seleccionar todos" at bounding box center [1400, 252] width 30 height 18
checkbox input "true"
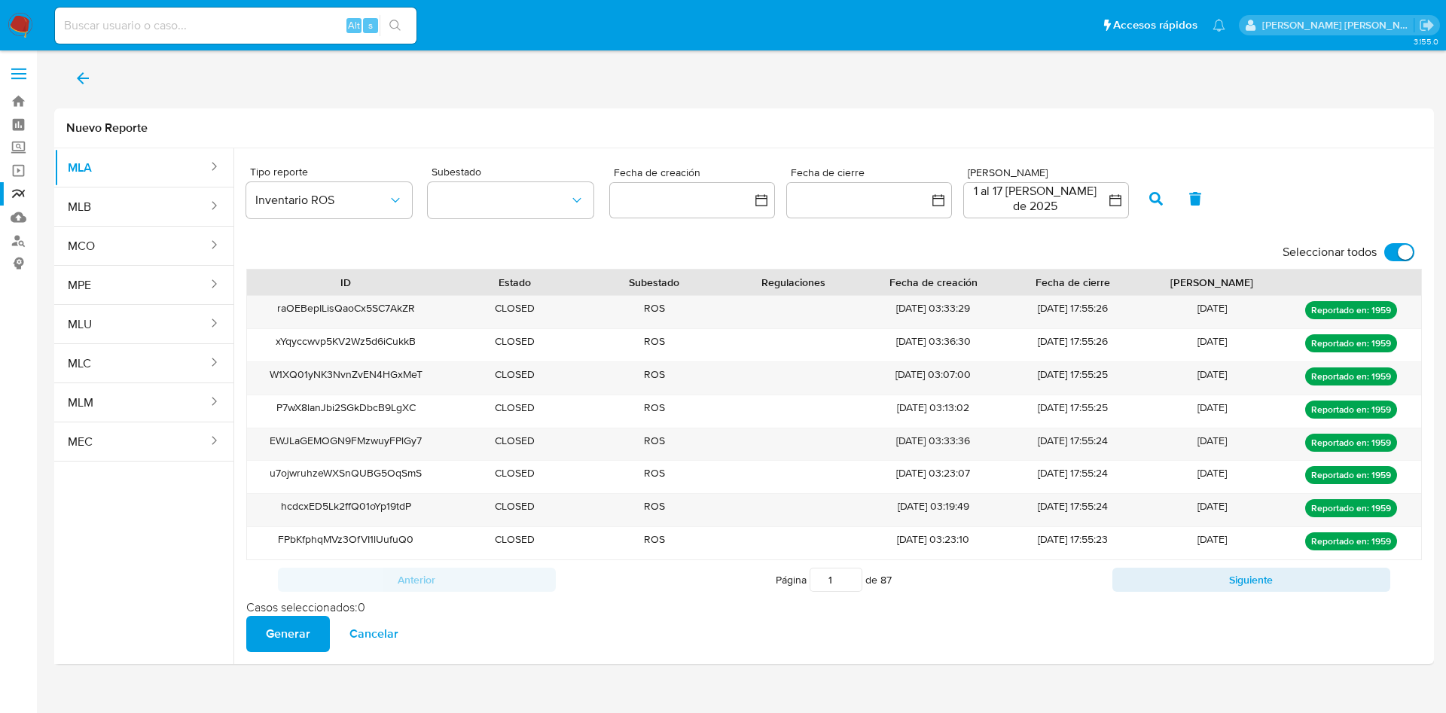
click at [85, 81] on icon "back" at bounding box center [83, 78] width 18 height 18
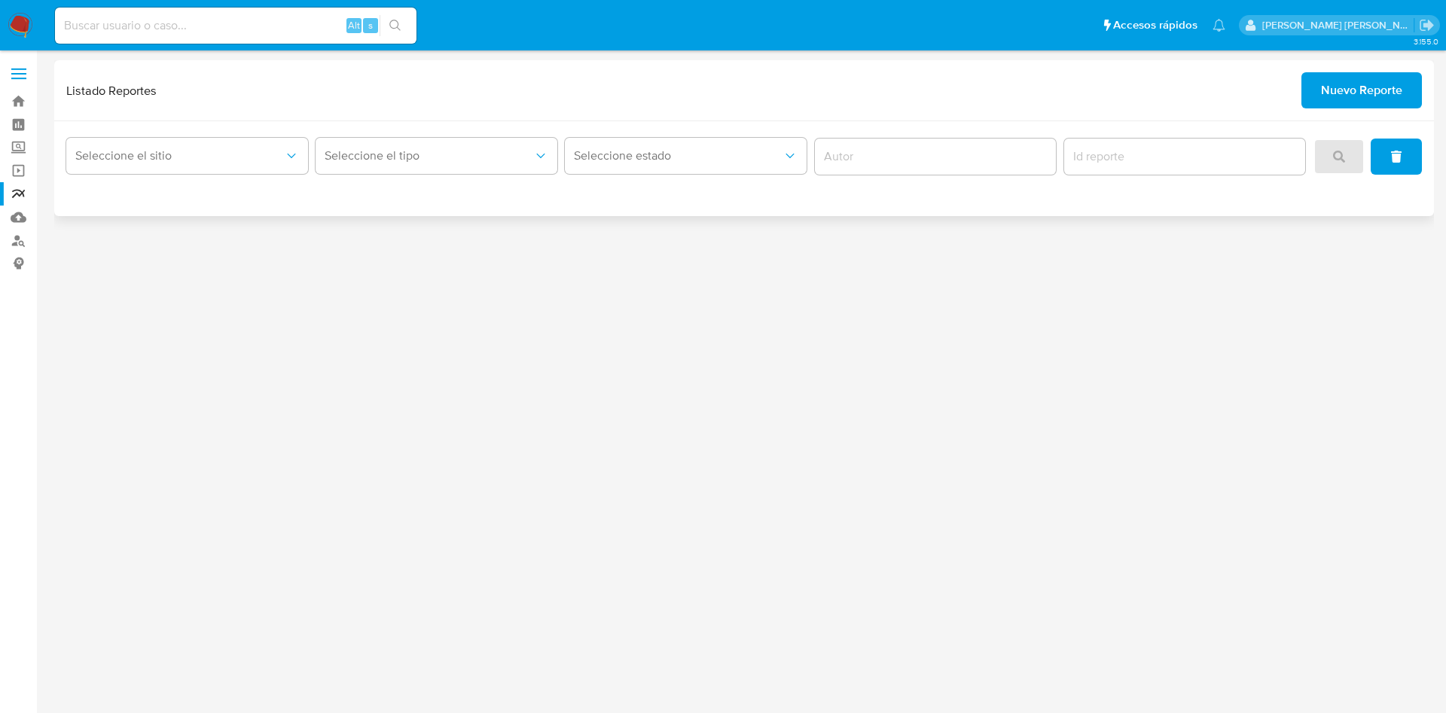
click at [244, 174] on div "Seleccione el sitio" at bounding box center [187, 156] width 242 height 47
click at [220, 152] on span "Seleccione el sitio" at bounding box center [179, 155] width 209 height 15
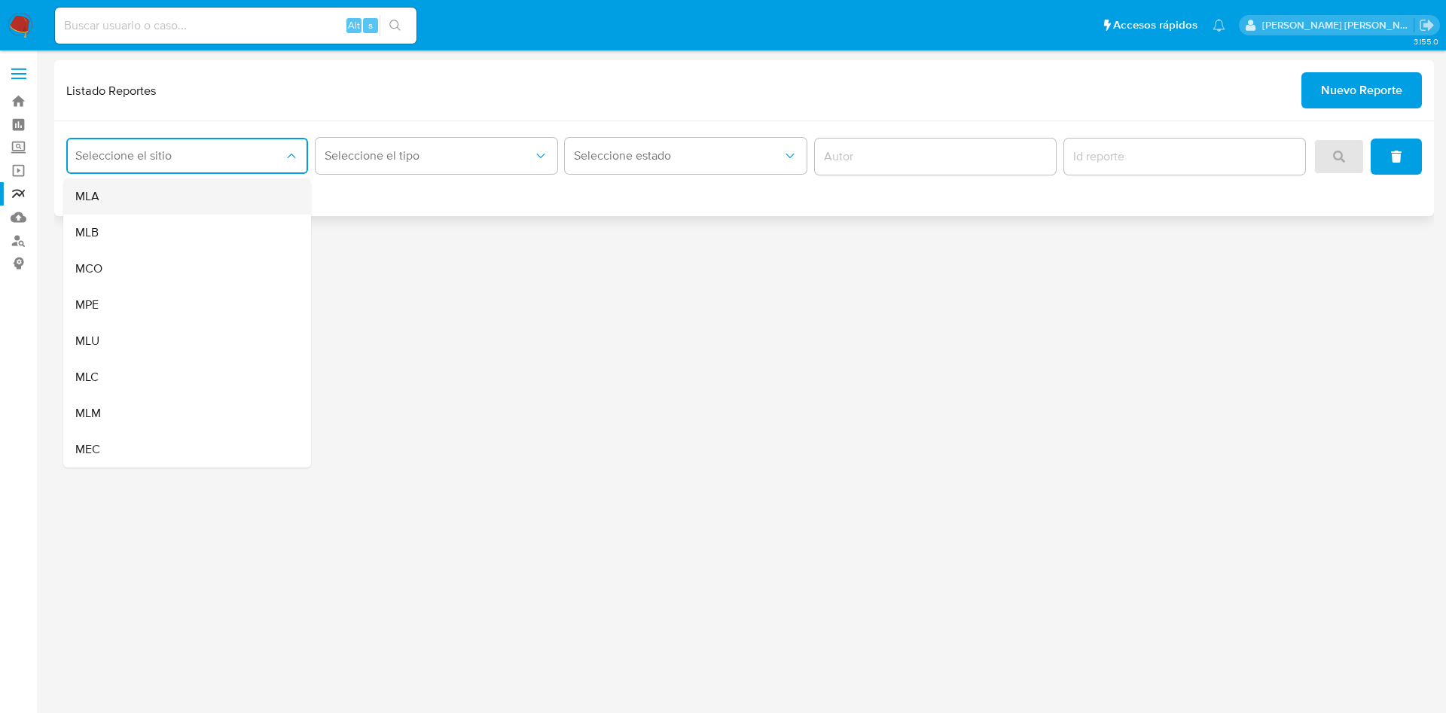
click at [184, 191] on div "MLA" at bounding box center [182, 197] width 215 height 36
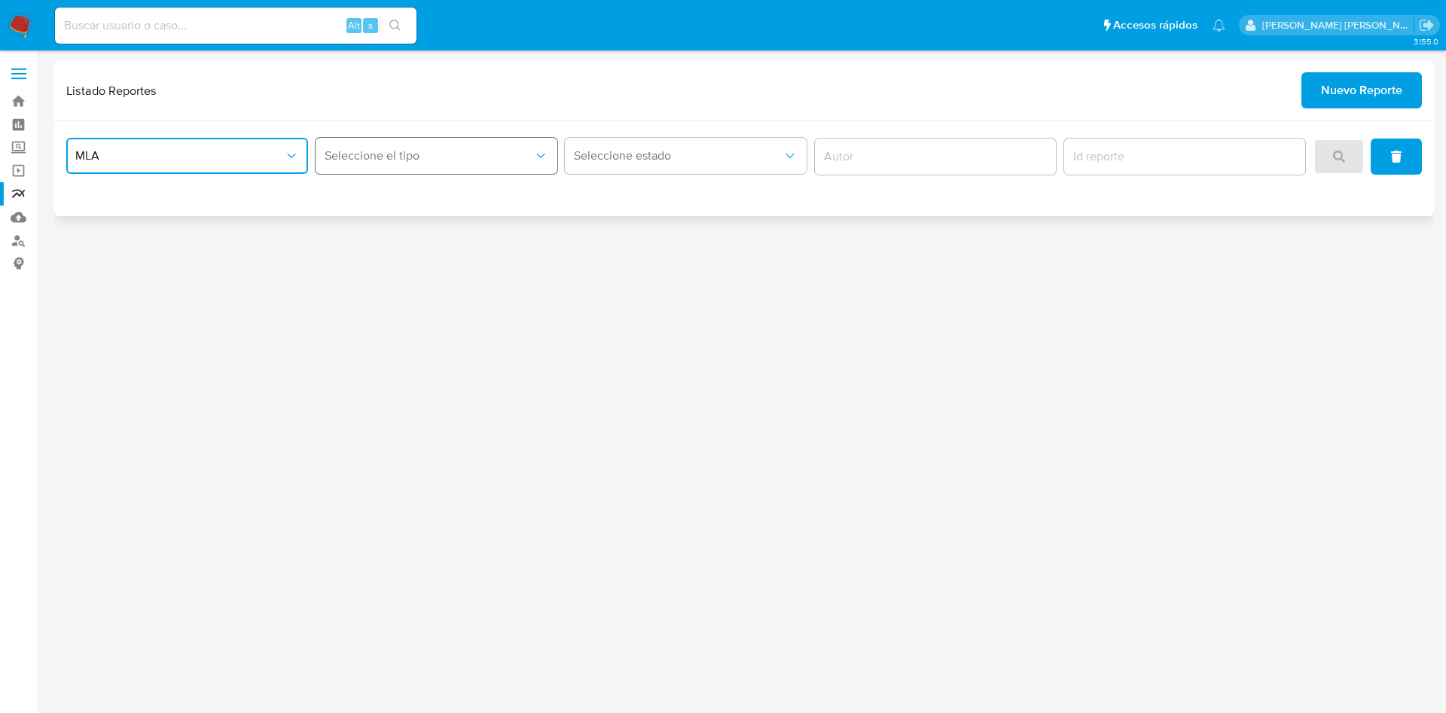
click at [411, 162] on span "Seleccione el tipo" at bounding box center [429, 155] width 209 height 15
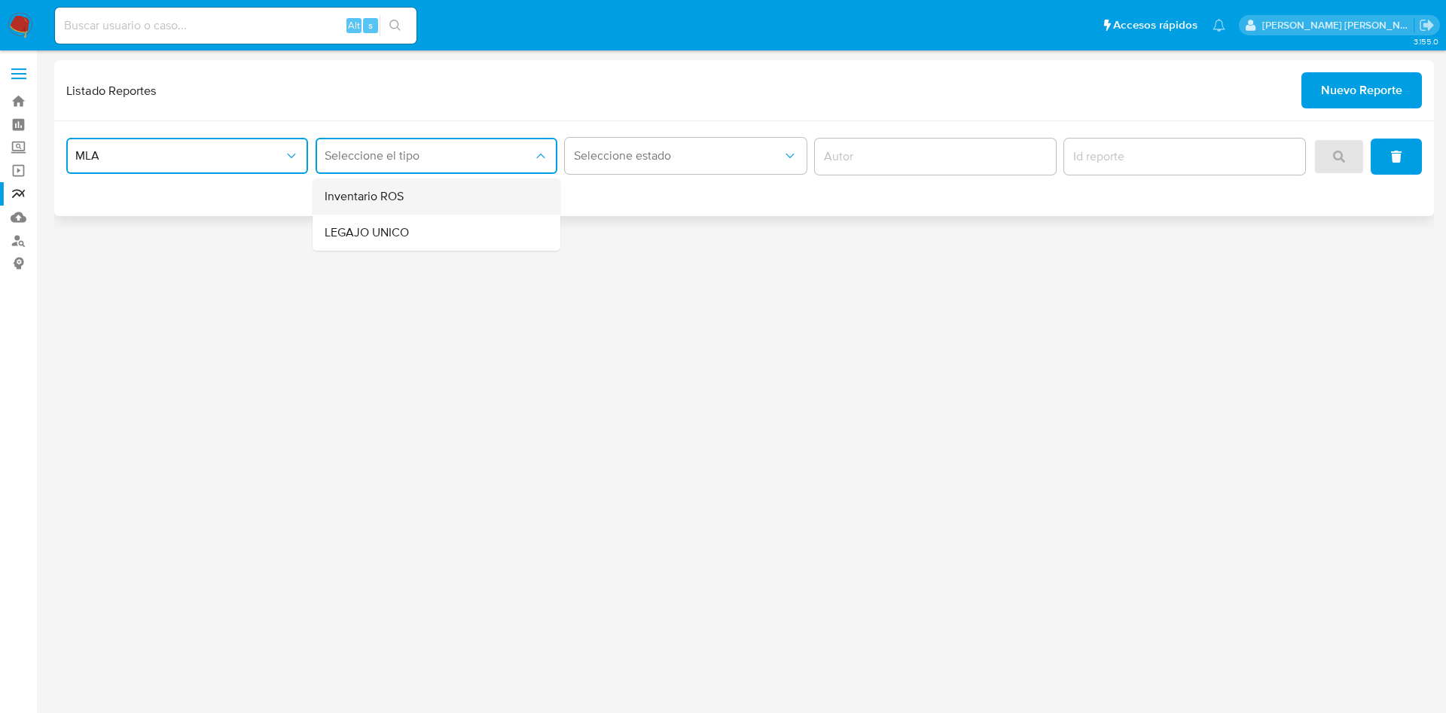
click at [420, 193] on div "Inventario ROS" at bounding box center [432, 197] width 215 height 36
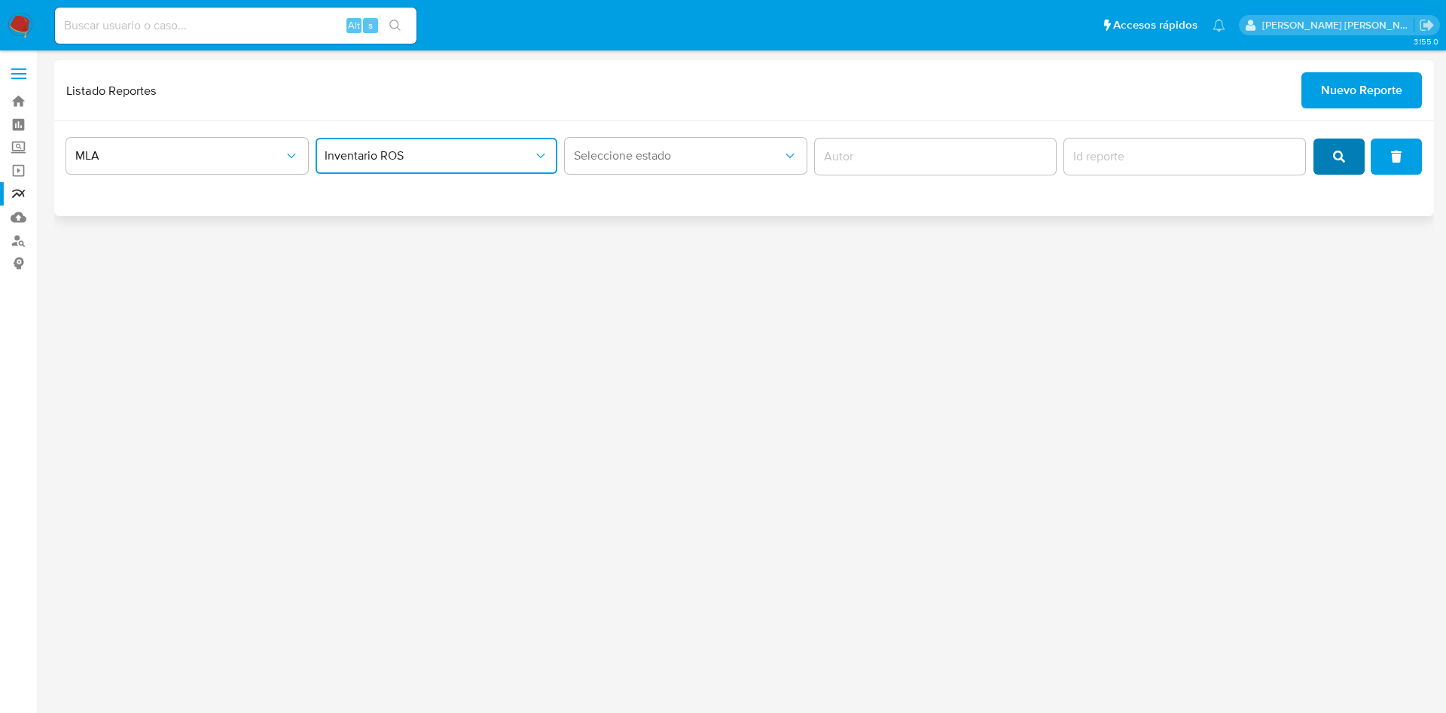
click at [1336, 155] on icon "search" at bounding box center [1339, 157] width 12 height 12
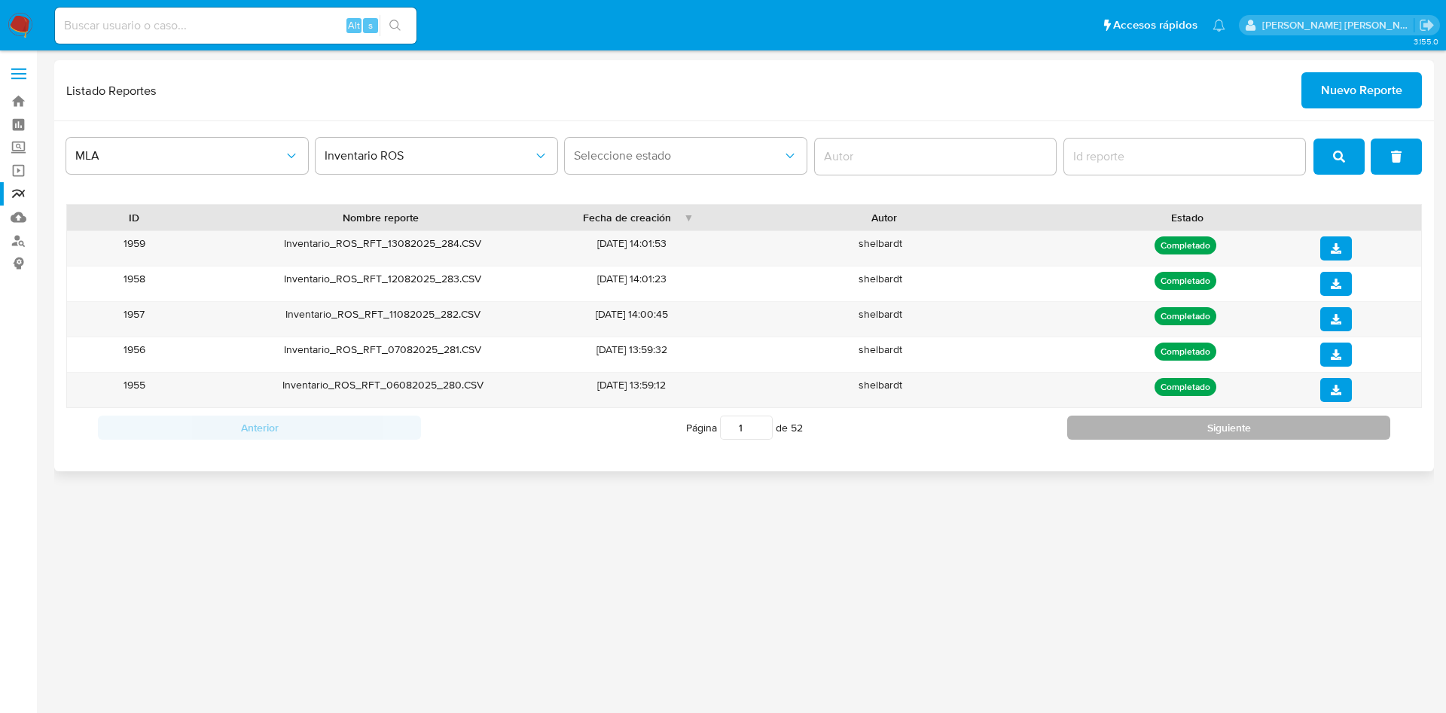
click at [1126, 431] on button "Siguiente" at bounding box center [1229, 428] width 323 height 24
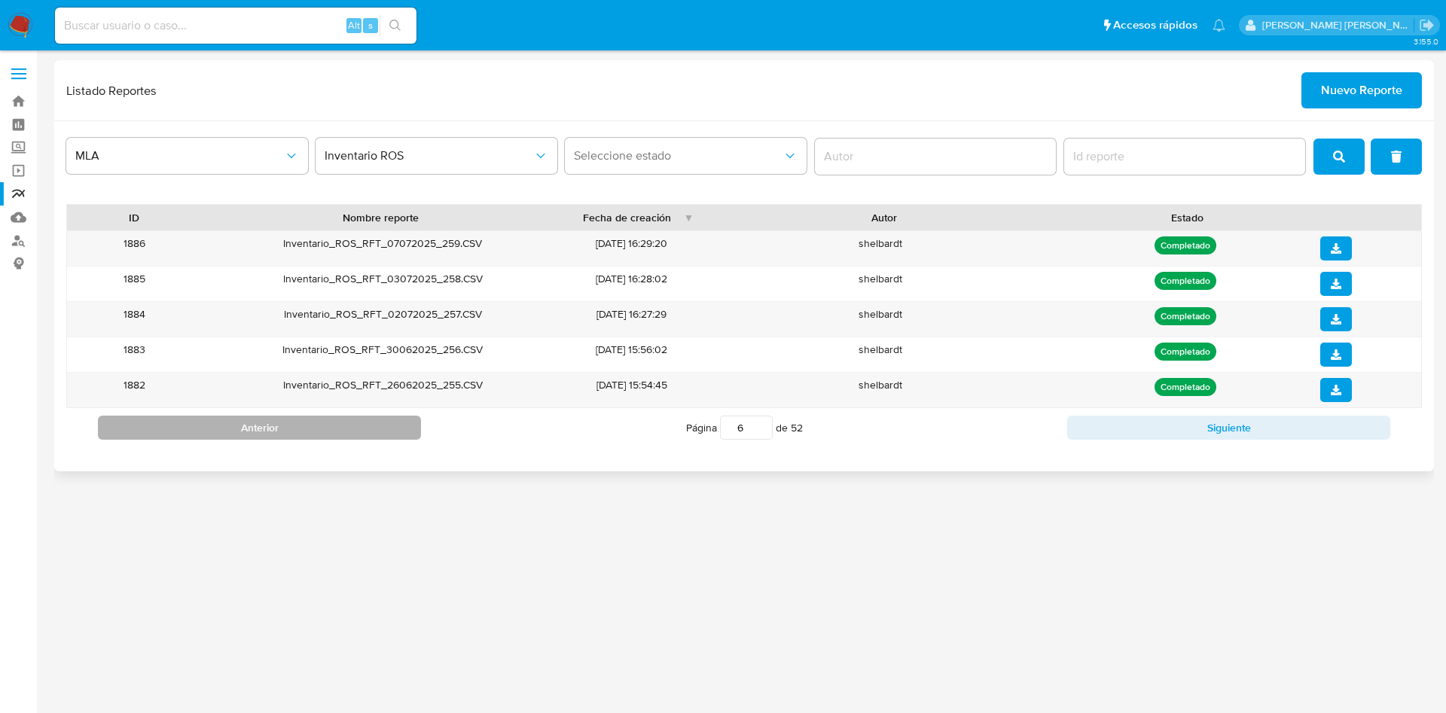
click at [246, 433] on button "Anterior" at bounding box center [259, 428] width 323 height 24
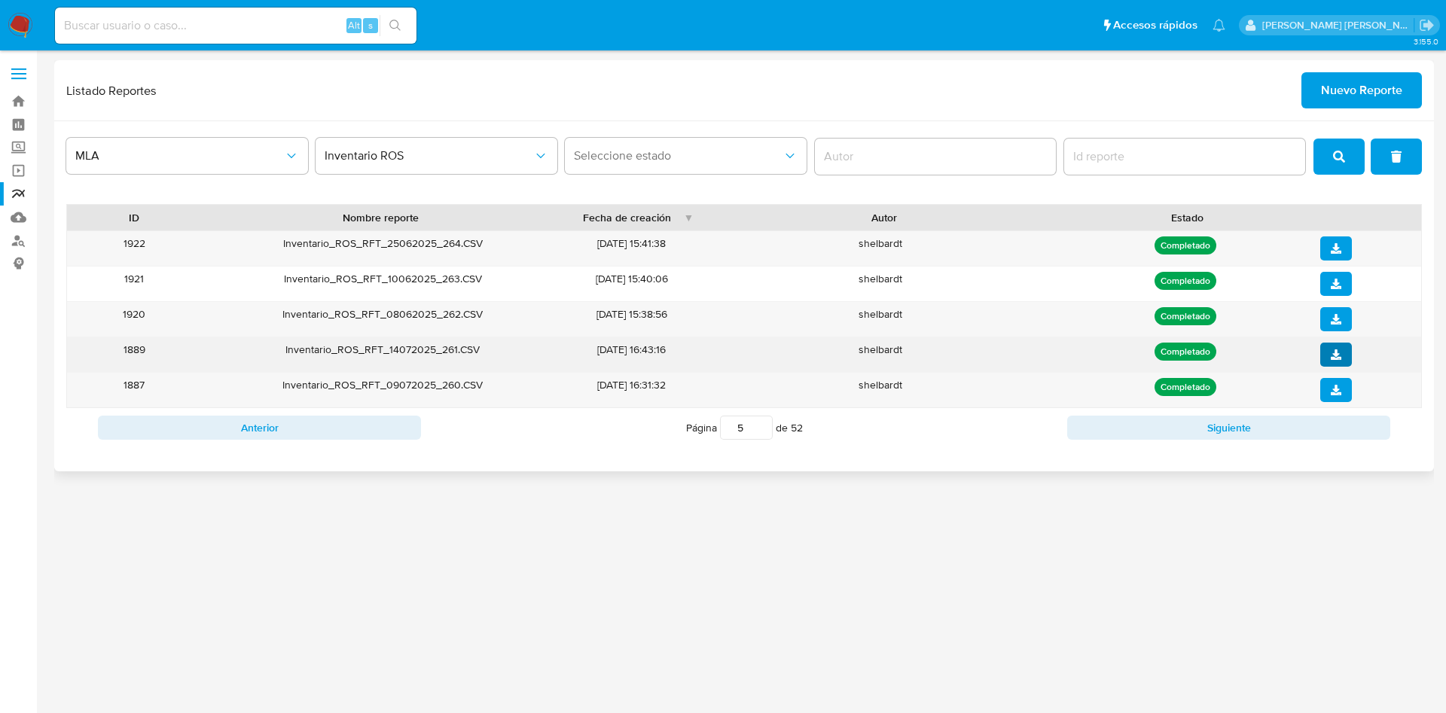
click at [1333, 351] on icon "download" at bounding box center [1336, 355] width 11 height 11
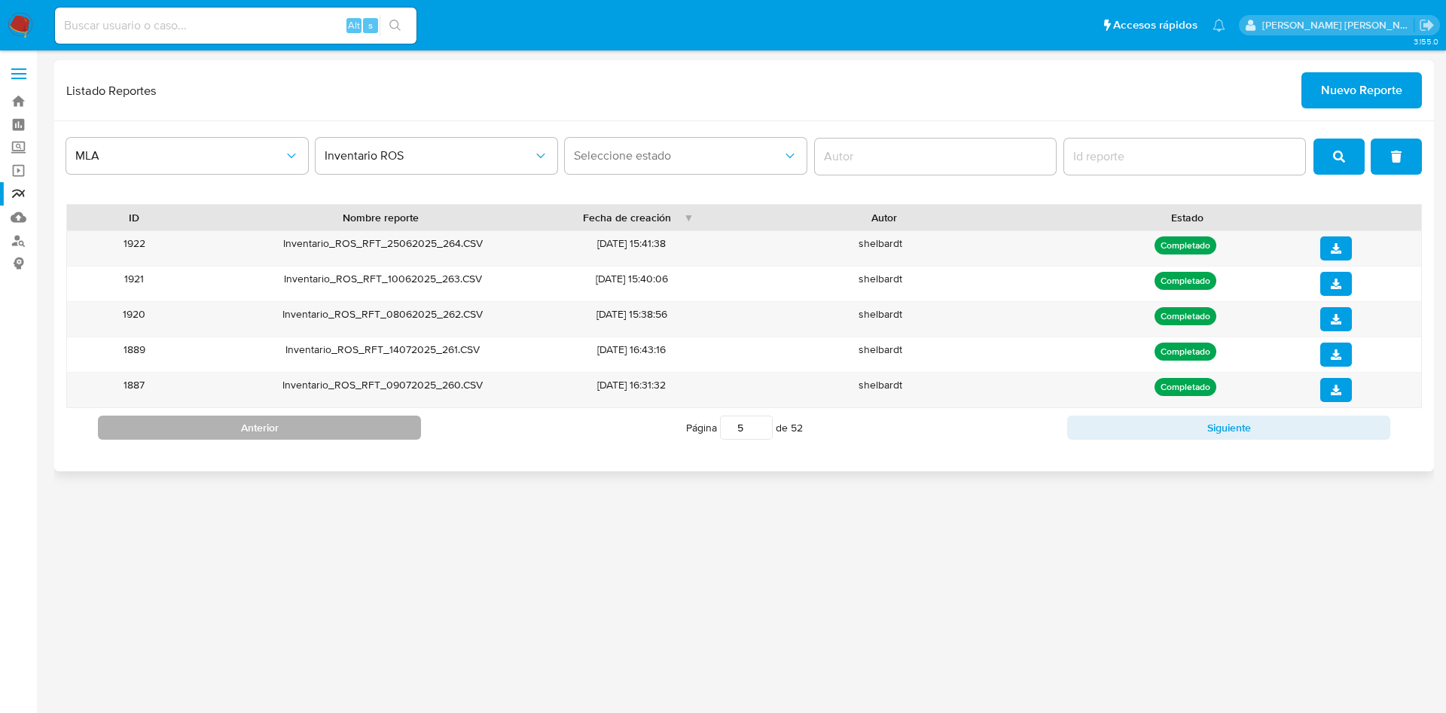
click at [265, 425] on button "Anterior" at bounding box center [259, 428] width 323 height 24
click at [1340, 316] on icon "download" at bounding box center [1336, 319] width 11 height 11
click at [286, 424] on button "Anterior" at bounding box center [259, 428] width 323 height 24
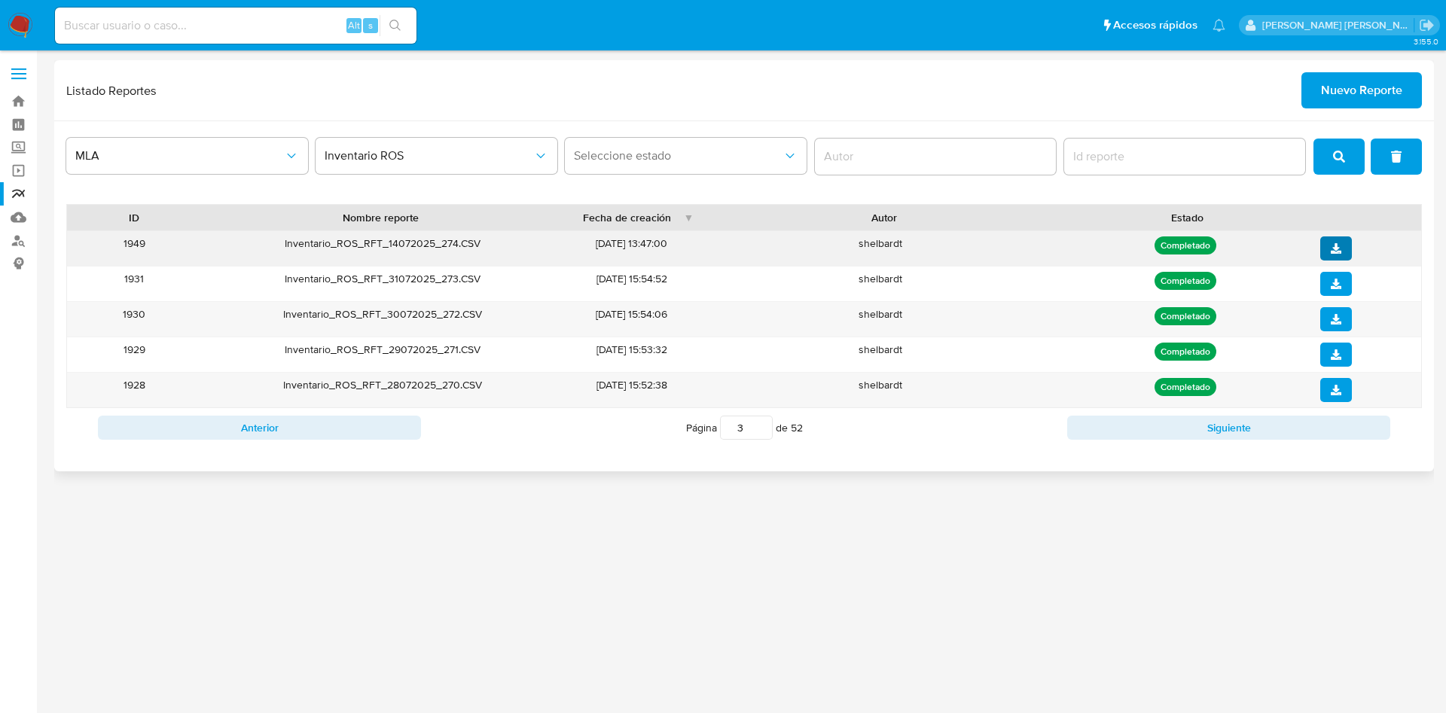
click at [1333, 251] on icon "download" at bounding box center [1336, 248] width 11 height 11
click at [1335, 249] on icon "download" at bounding box center [1336, 248] width 11 height 11
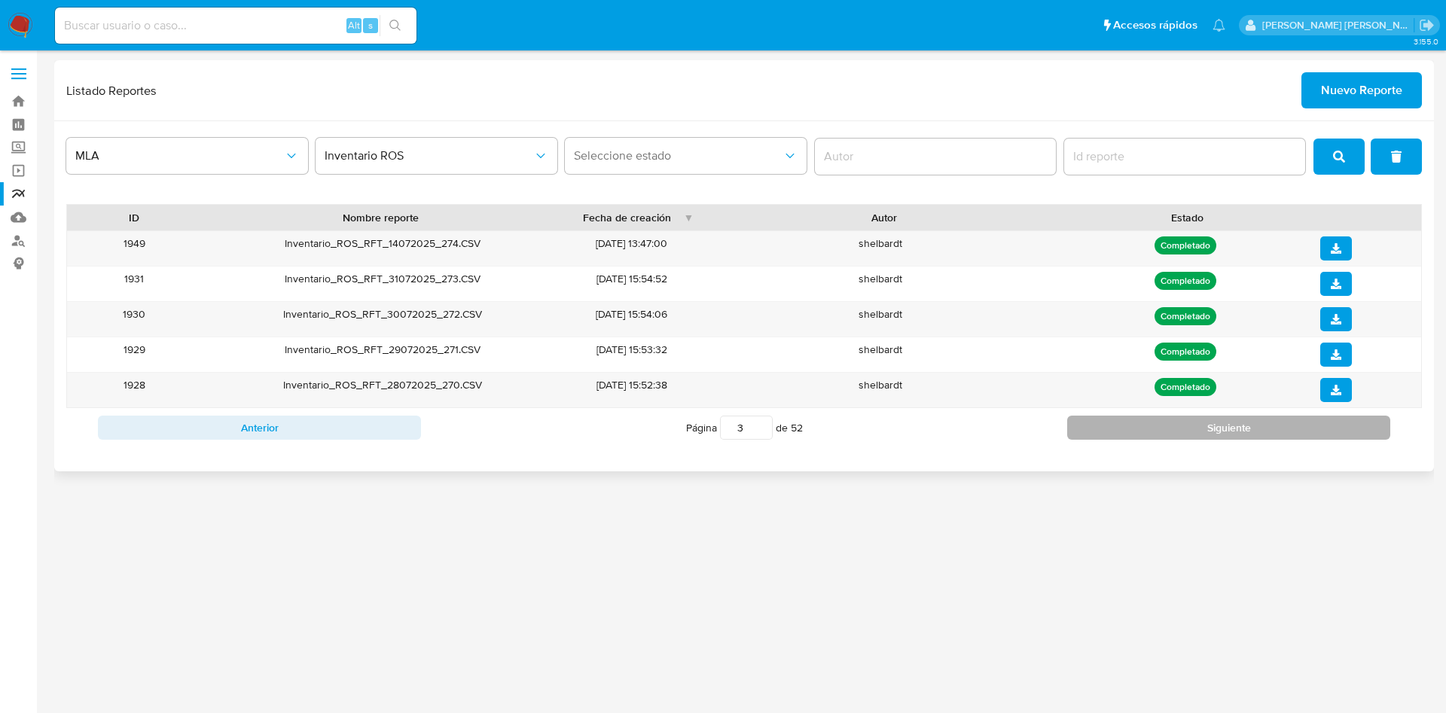
click at [1166, 416] on button "Siguiente" at bounding box center [1229, 428] width 323 height 24
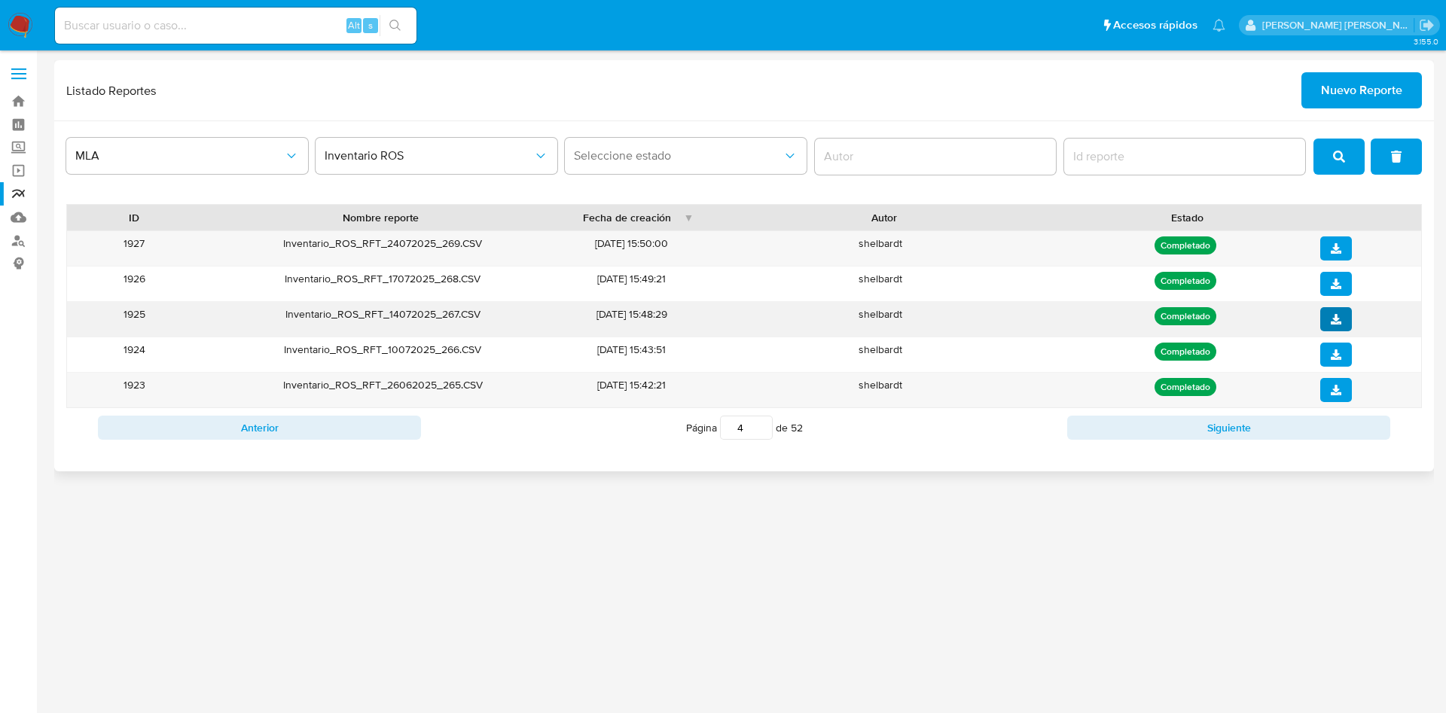
click at [1330, 315] on button "download" at bounding box center [1337, 319] width 32 height 24
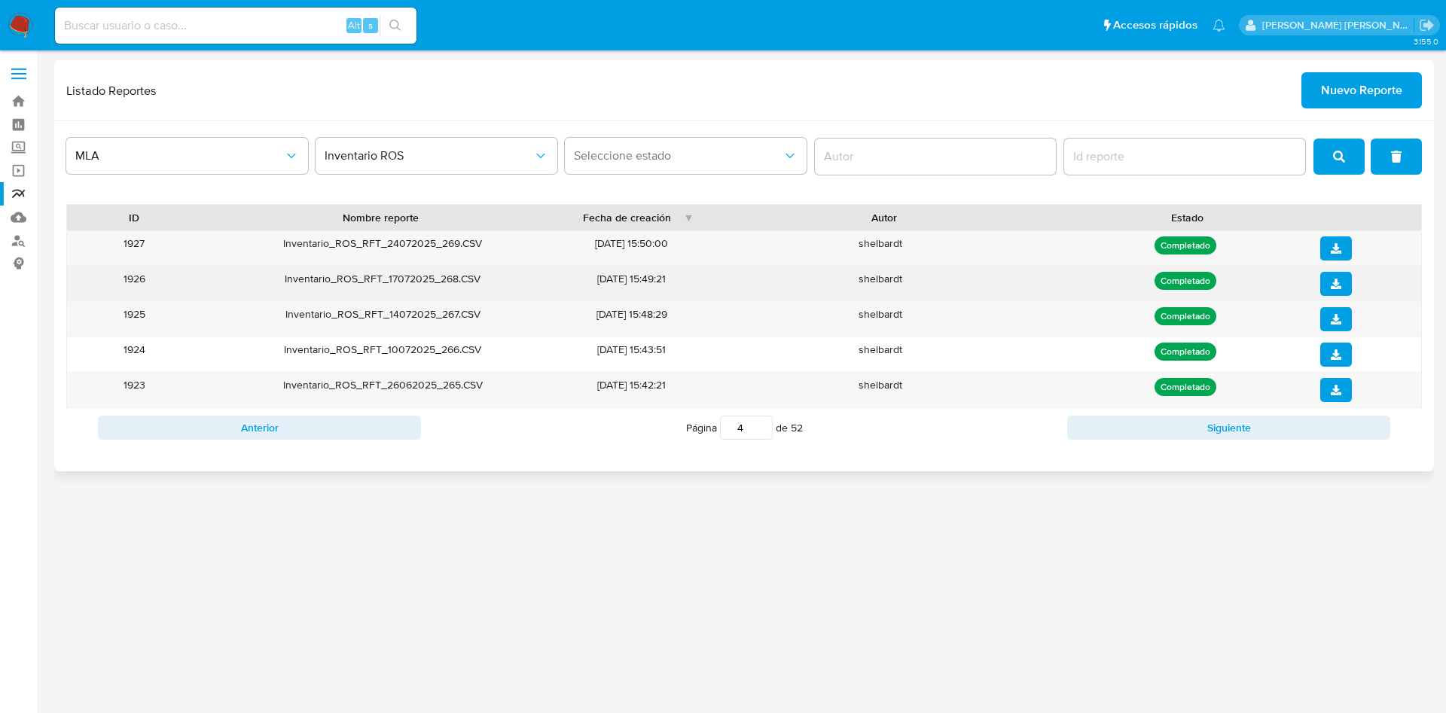
click at [1350, 278] on button "download" at bounding box center [1337, 284] width 32 height 24
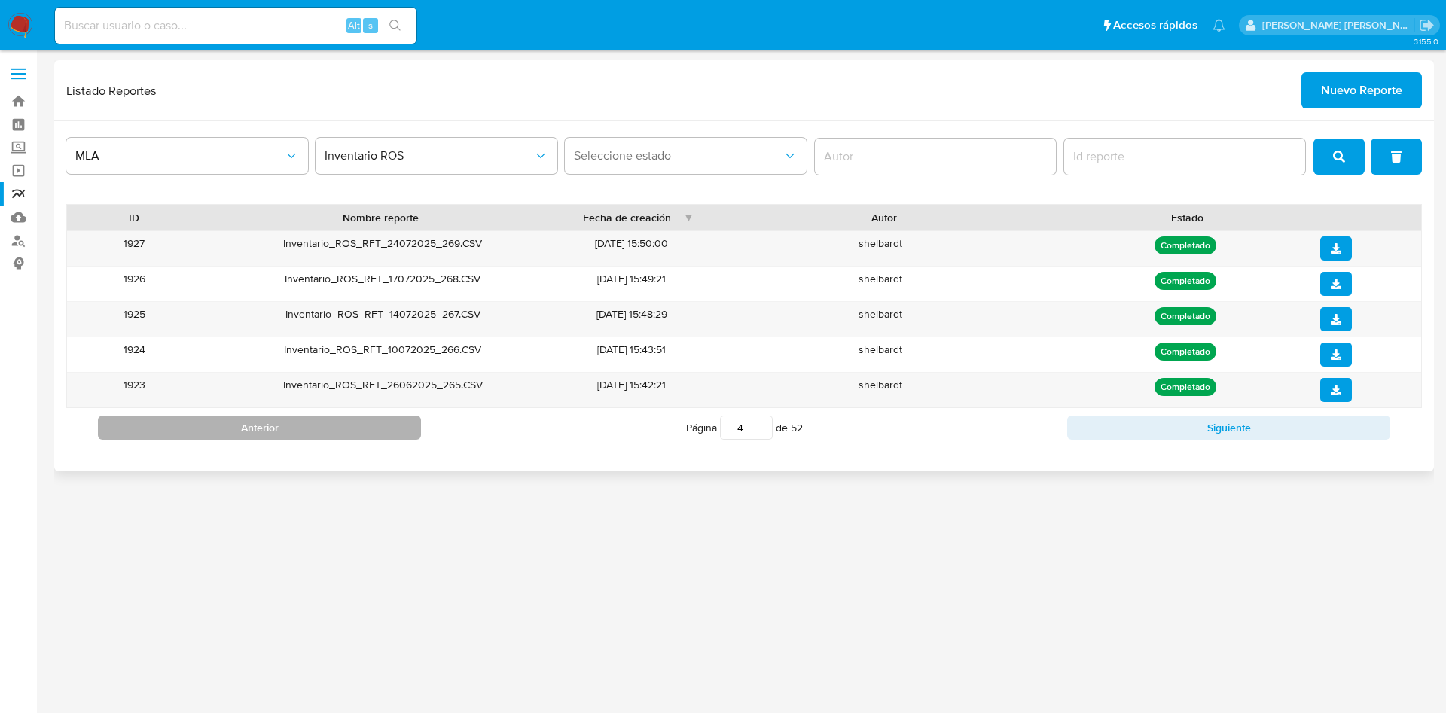
click at [352, 429] on button "Anterior" at bounding box center [259, 428] width 323 height 24
click at [362, 429] on button "Anterior" at bounding box center [259, 428] width 323 height 24
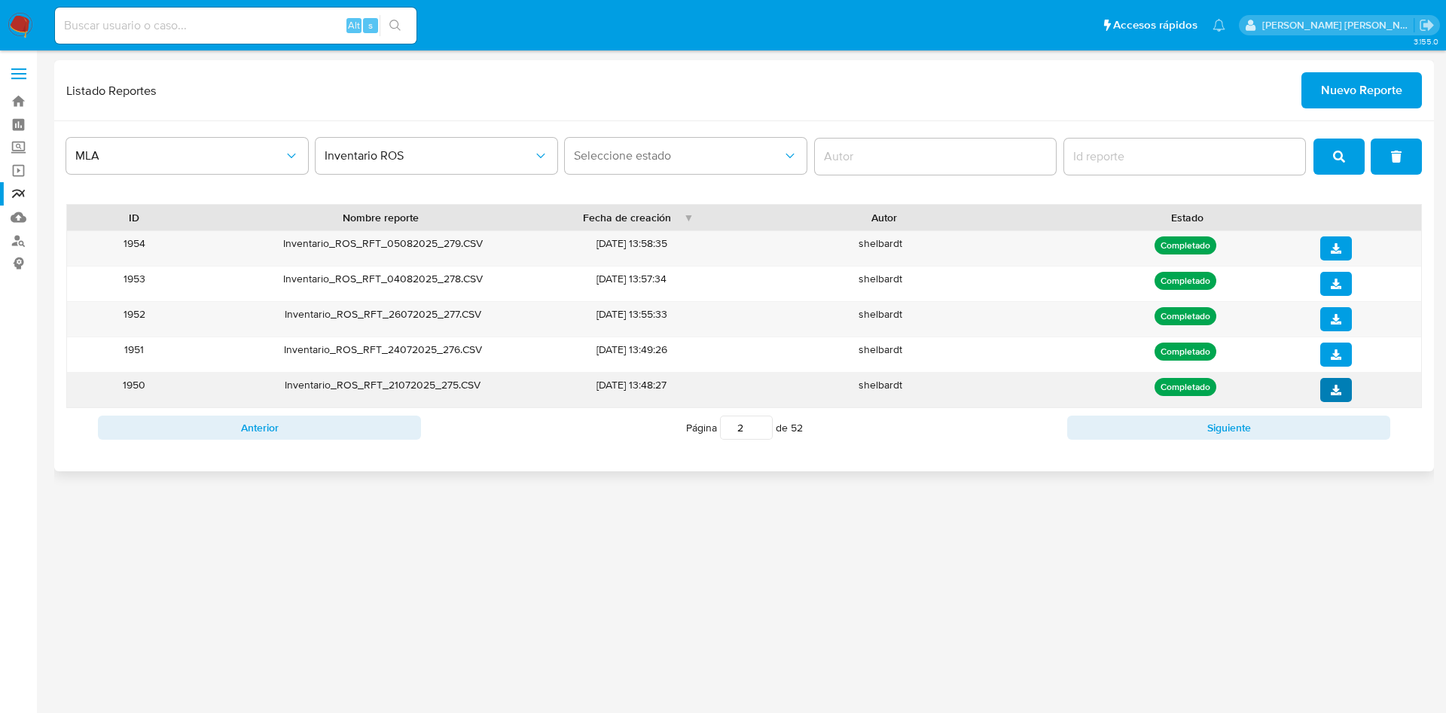
click at [1344, 386] on button "download" at bounding box center [1337, 390] width 32 height 24
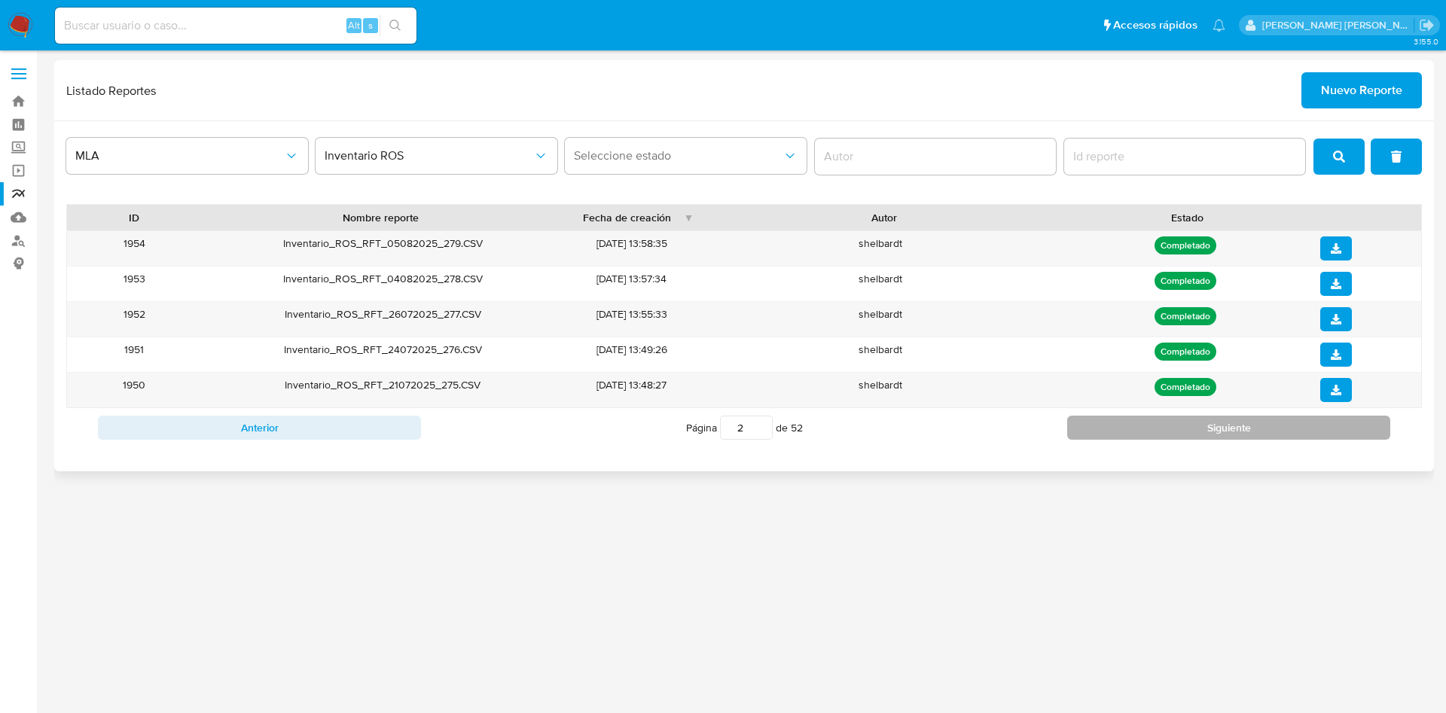
click at [1190, 426] on button "Siguiente" at bounding box center [1229, 428] width 323 height 24
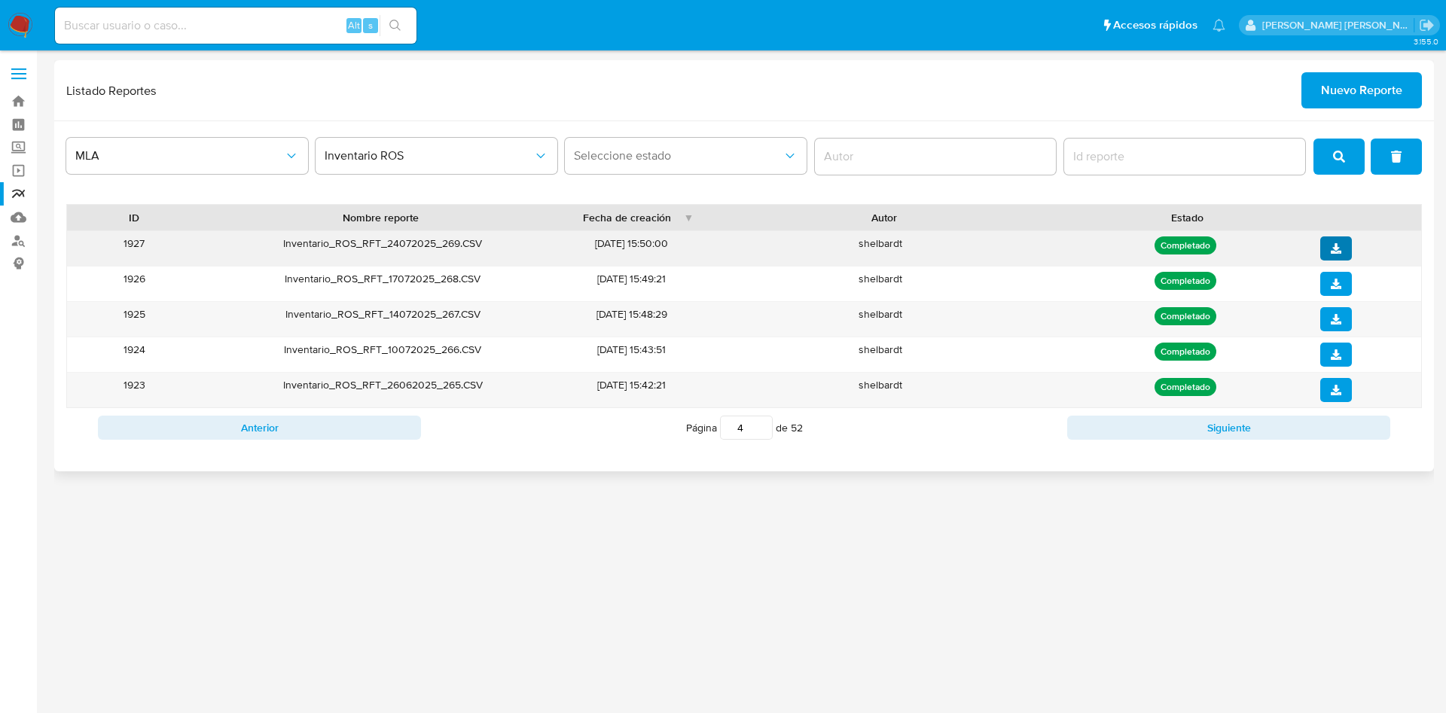
click at [1339, 244] on icon "download" at bounding box center [1336, 248] width 11 height 11
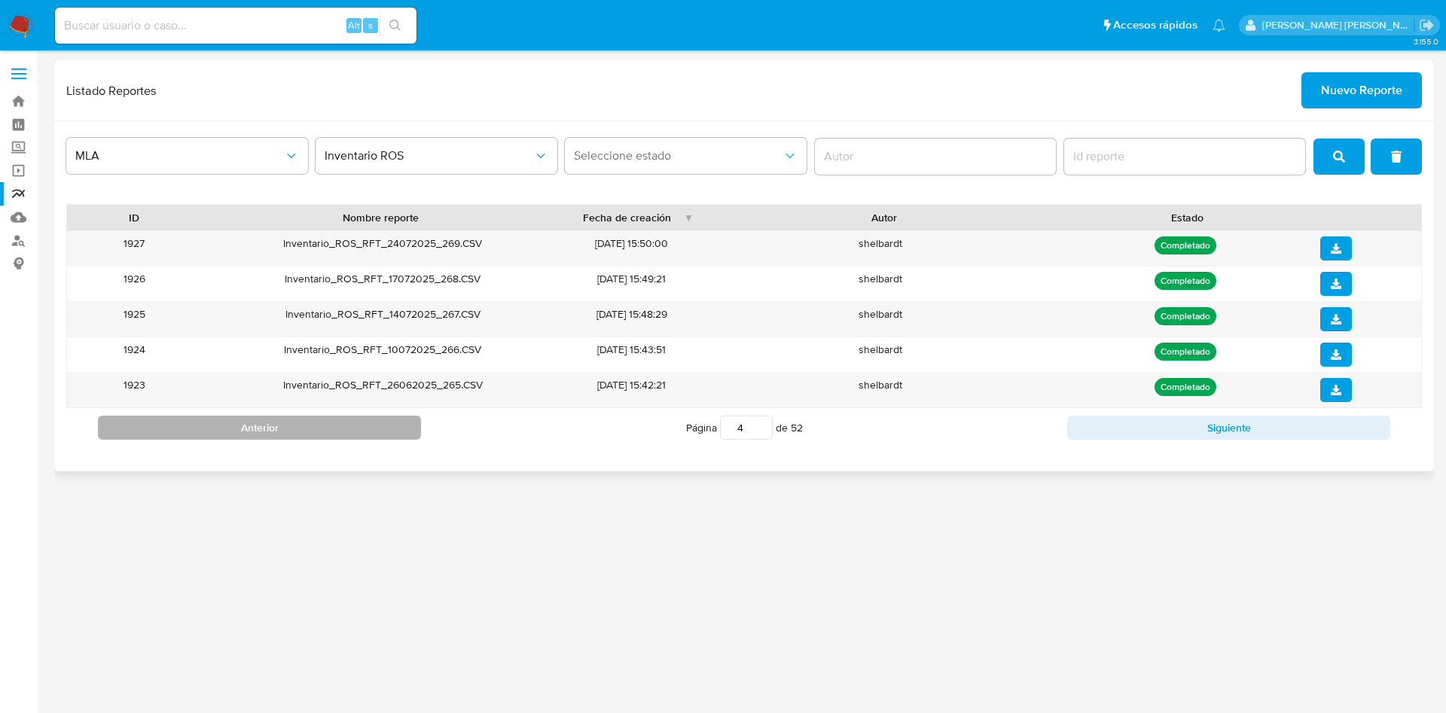
click at [303, 429] on button "Anterior" at bounding box center [259, 428] width 323 height 24
click at [215, 443] on div "Anterior Página 3 de 52 Siguiente" at bounding box center [744, 427] width 1356 height 39
click at [283, 426] on button "Anterior" at bounding box center [259, 428] width 323 height 24
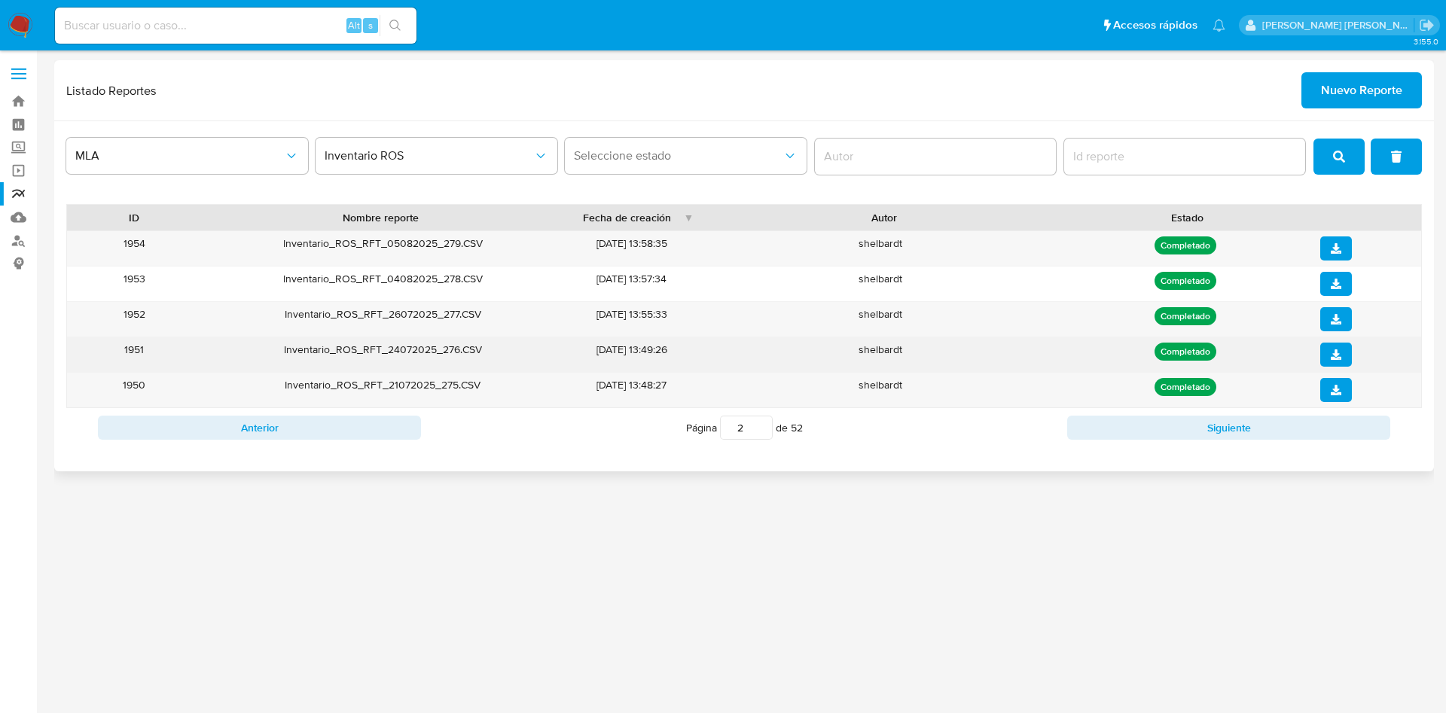
click at [1328, 352] on button "download" at bounding box center [1337, 355] width 32 height 24
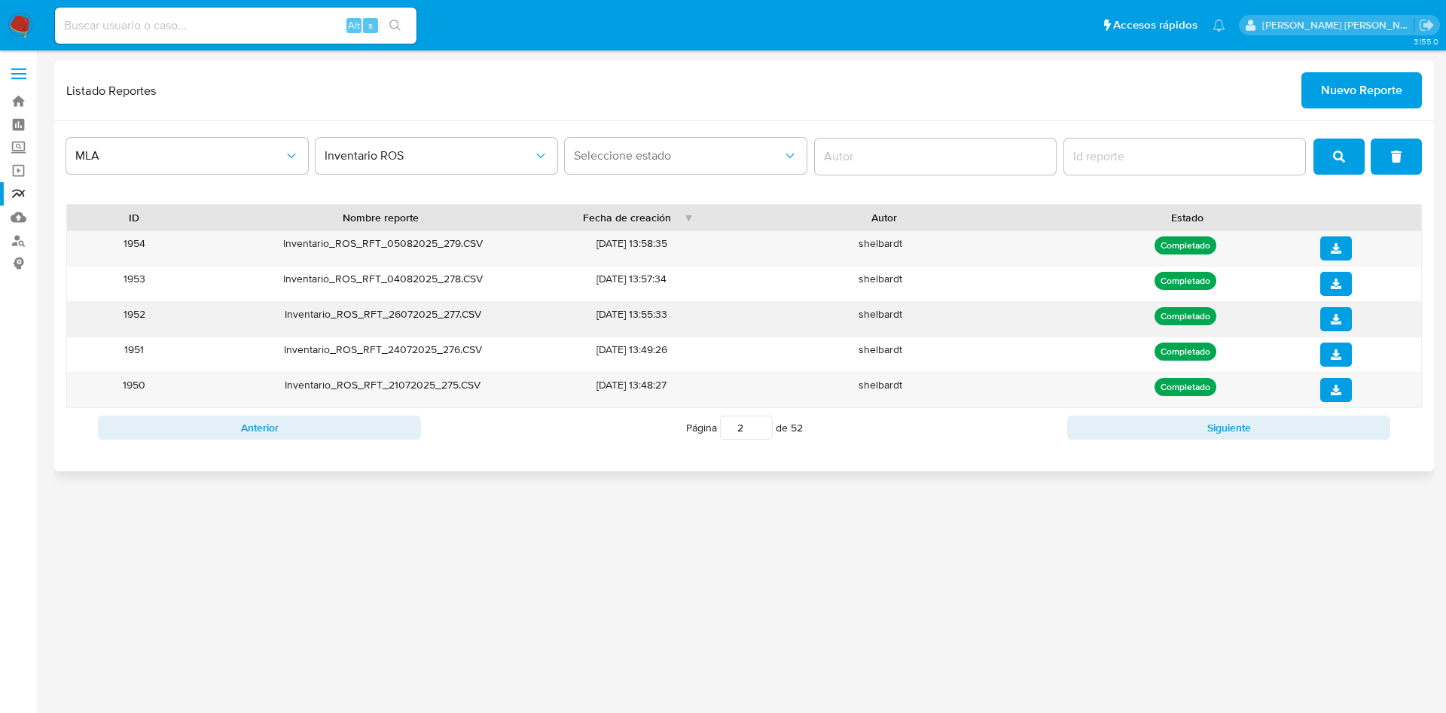
click at [1343, 316] on button "download" at bounding box center [1337, 319] width 32 height 24
click at [1132, 426] on button "Siguiente" at bounding box center [1229, 428] width 323 height 24
type input "5"
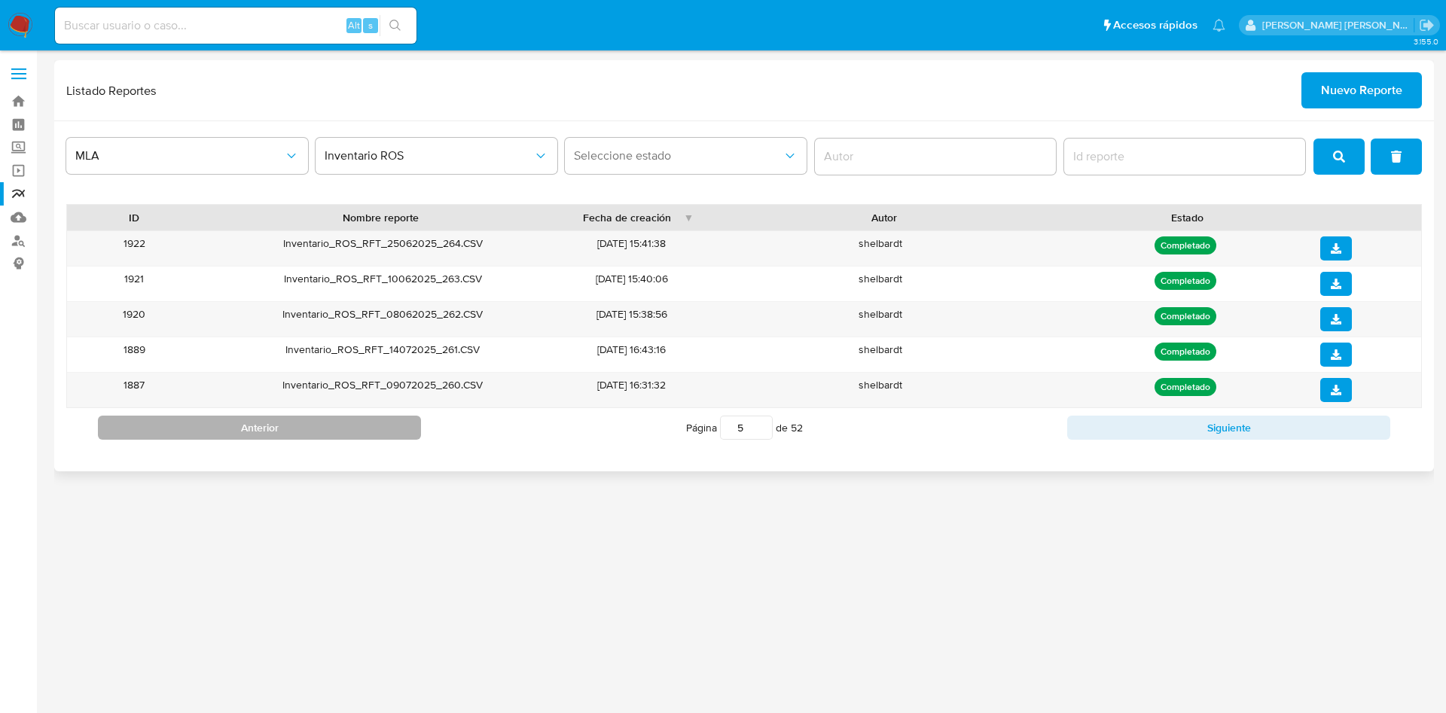
click at [362, 435] on button "Anterior" at bounding box center [259, 428] width 323 height 24
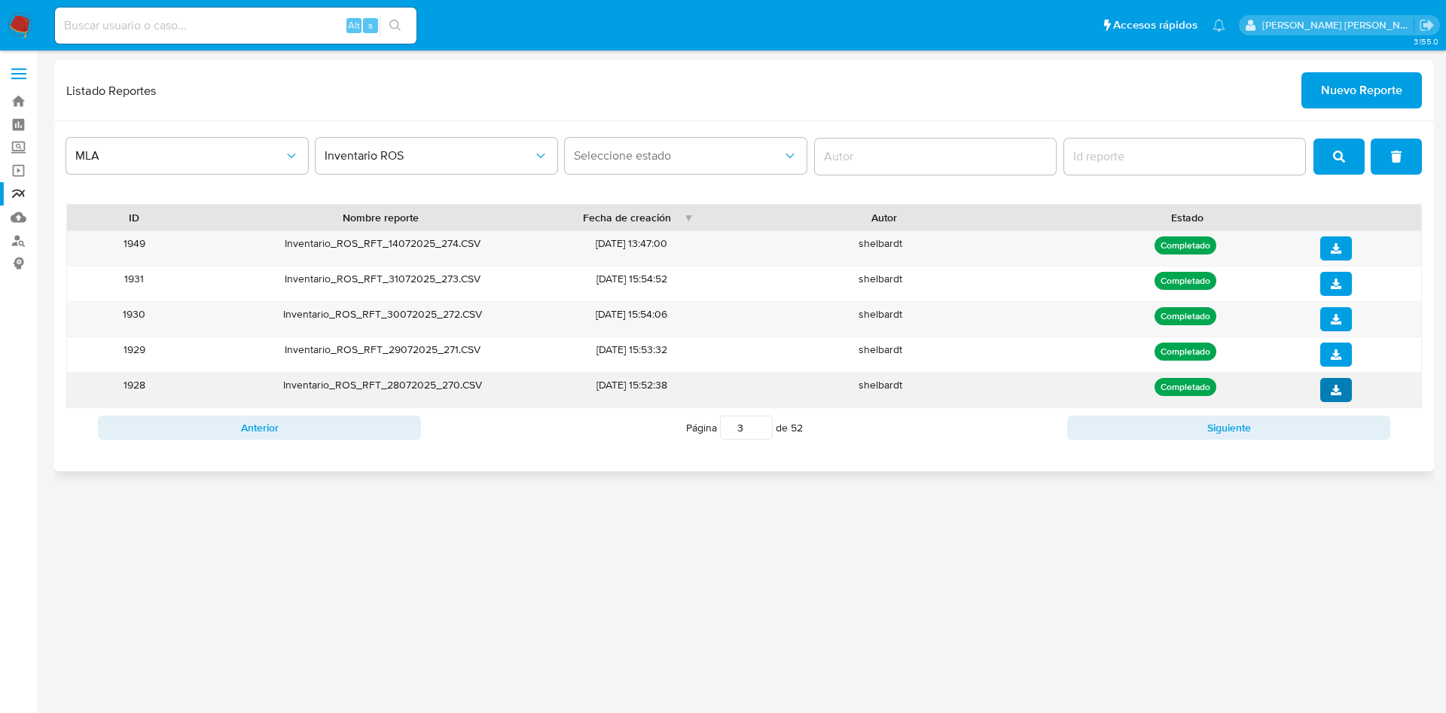
click at [1321, 390] on button "download" at bounding box center [1337, 390] width 32 height 24
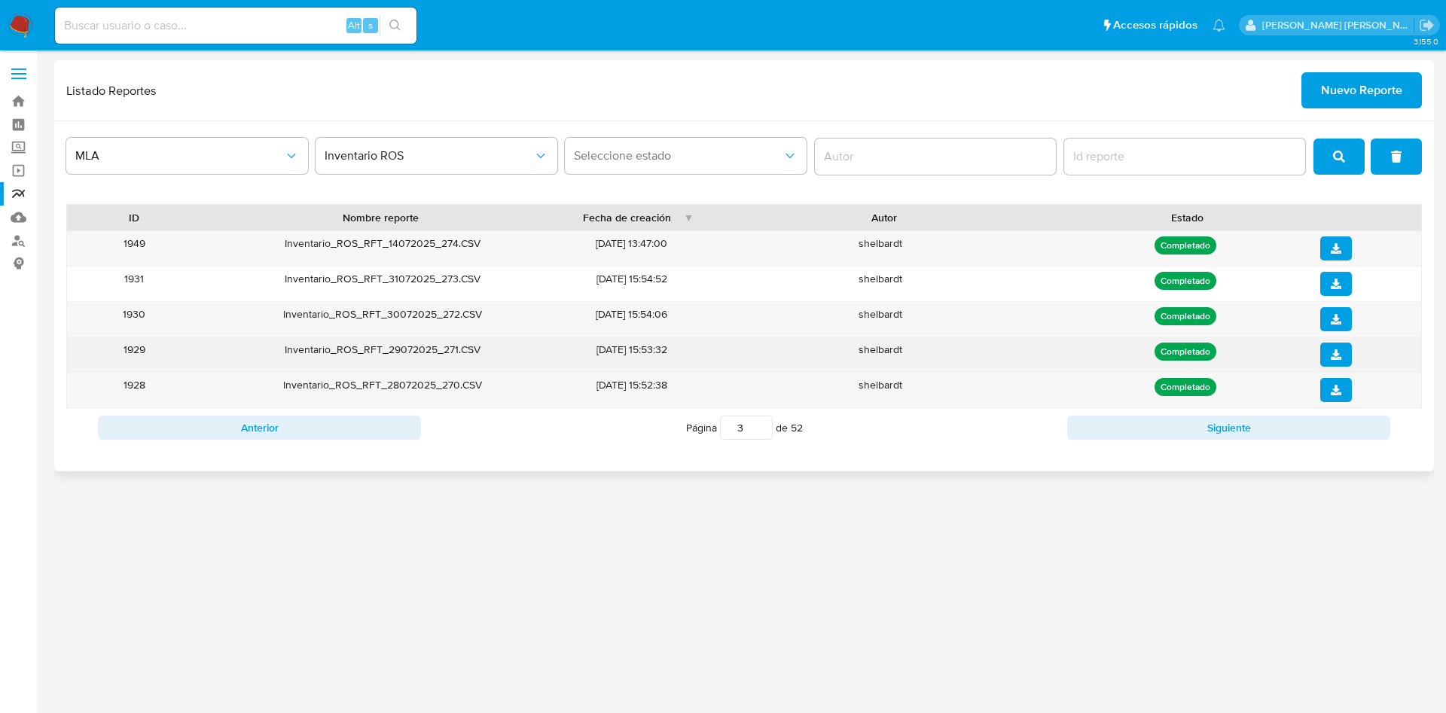
click at [1347, 361] on button "download" at bounding box center [1337, 355] width 32 height 24
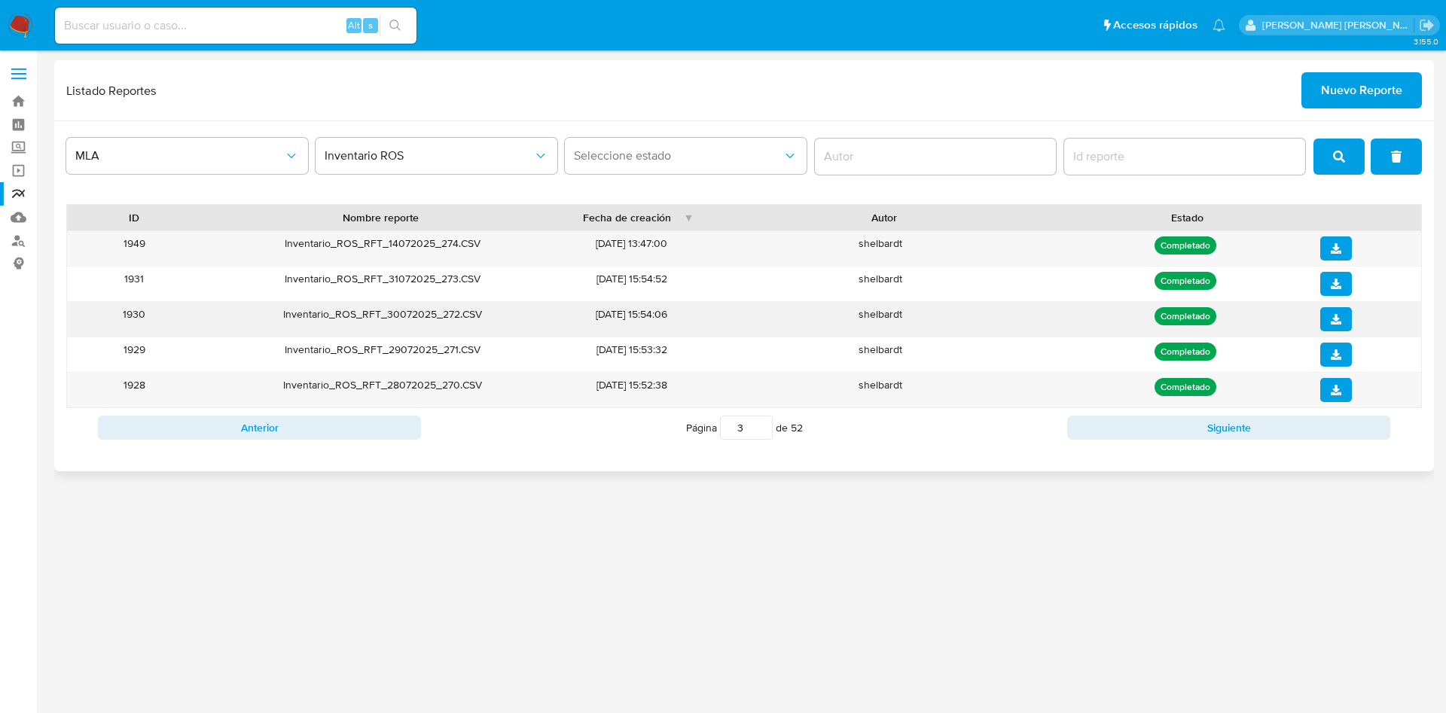
click at [1346, 321] on button "download" at bounding box center [1337, 319] width 32 height 24
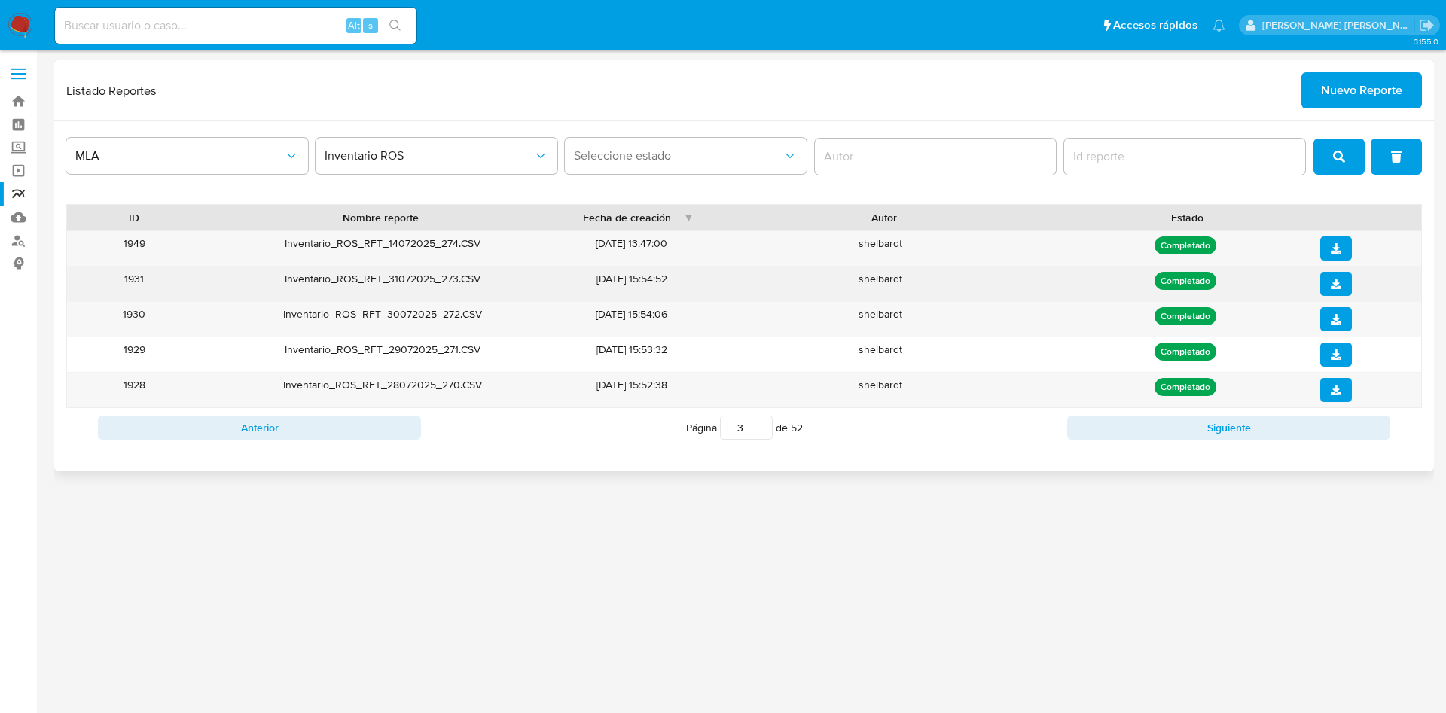
click at [1337, 282] on icon "download" at bounding box center [1336, 284] width 11 height 11
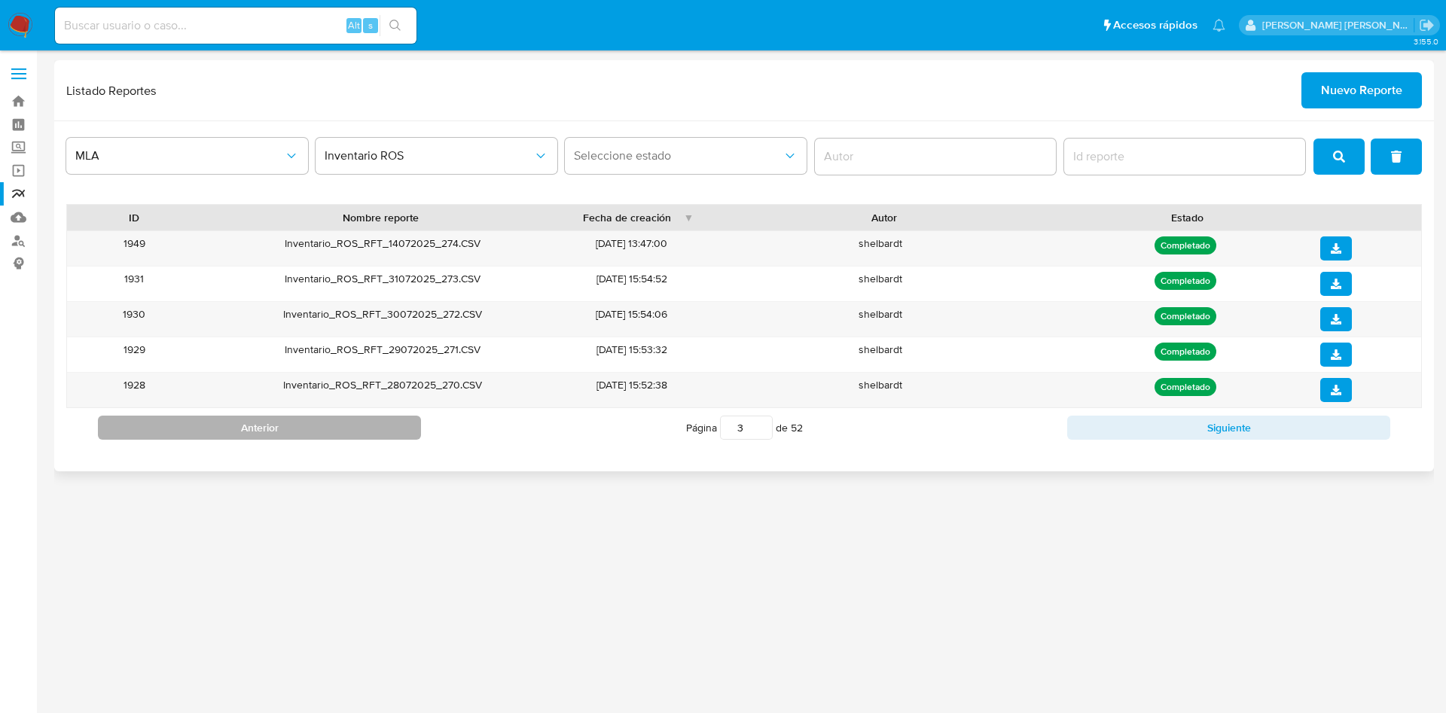
click at [300, 430] on button "Anterior" at bounding box center [259, 428] width 323 height 24
type input "2"
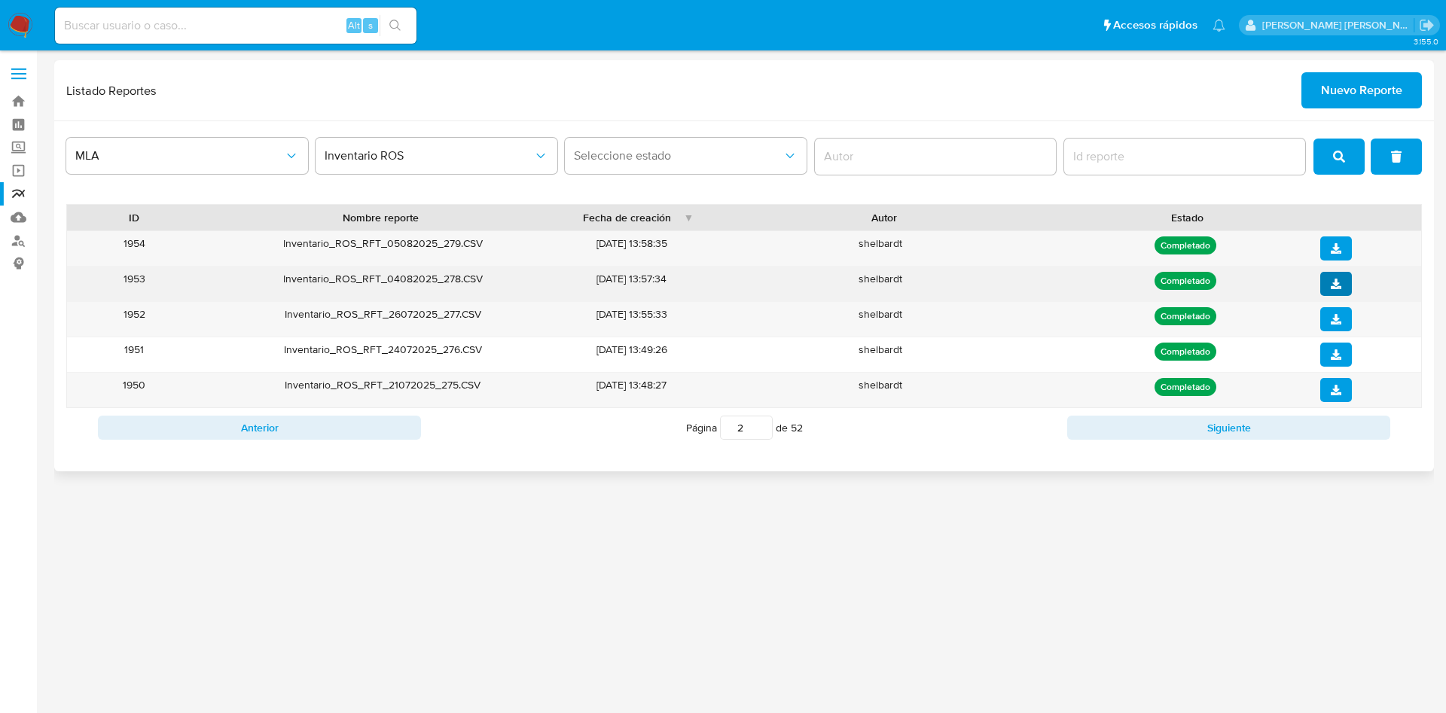
click at [1347, 292] on button "download" at bounding box center [1337, 284] width 32 height 24
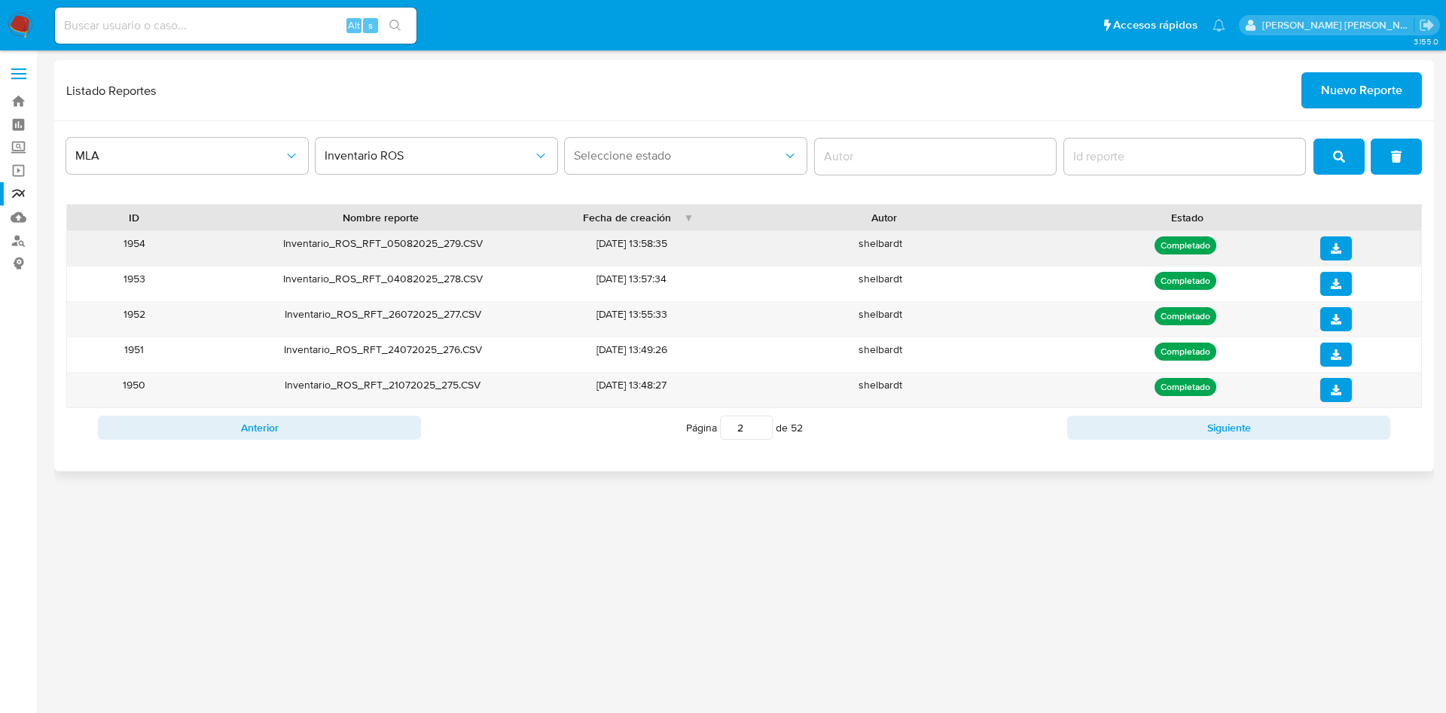
click at [1336, 238] on span "download" at bounding box center [1336, 248] width 11 height 21
